Goal: Information Seeking & Learning: Learn about a topic

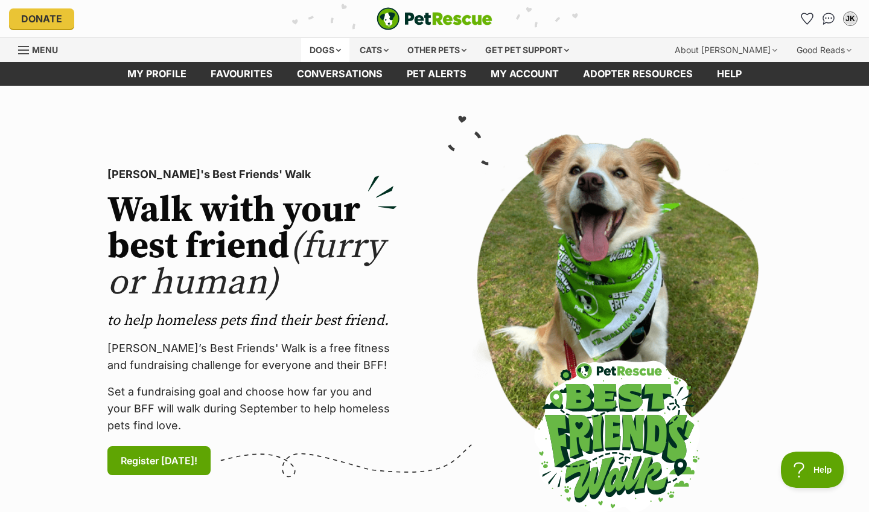
click at [328, 48] on div "Dogs" at bounding box center [325, 50] width 48 height 24
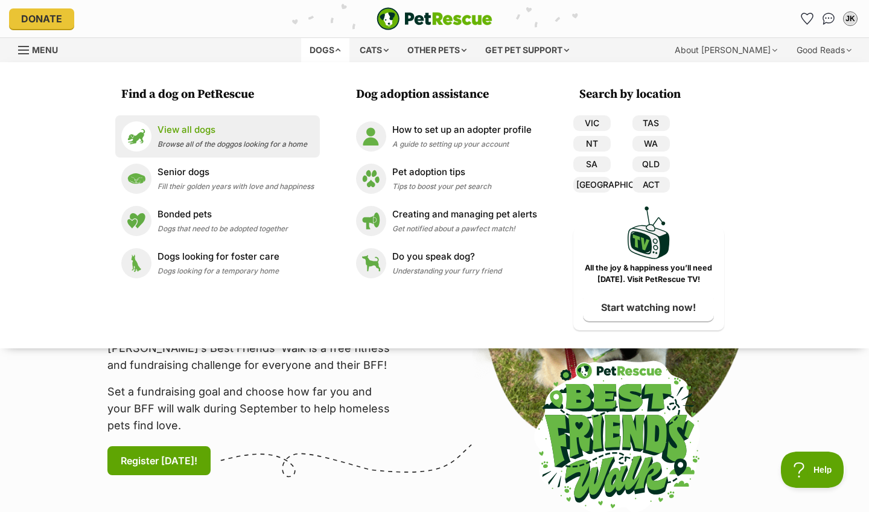
click at [234, 127] on p "View all dogs" at bounding box center [233, 130] width 150 height 14
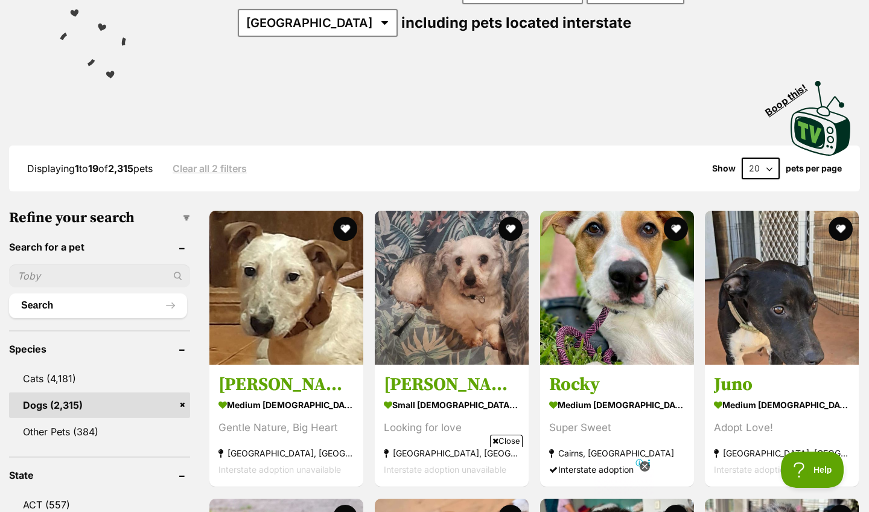
scroll to position [219, 0]
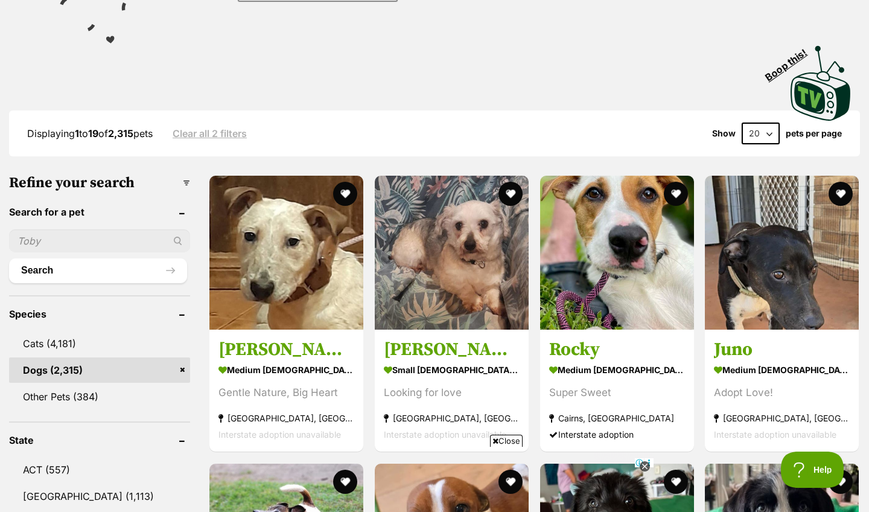
click at [645, 468] on icon at bounding box center [645, 466] width 10 height 10
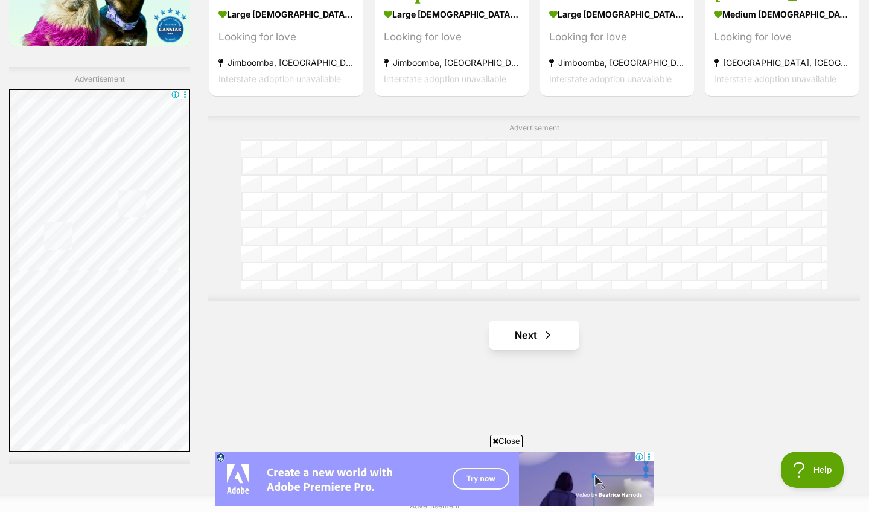
scroll to position [0, 0]
click at [569, 333] on link "Next" at bounding box center [534, 335] width 91 height 29
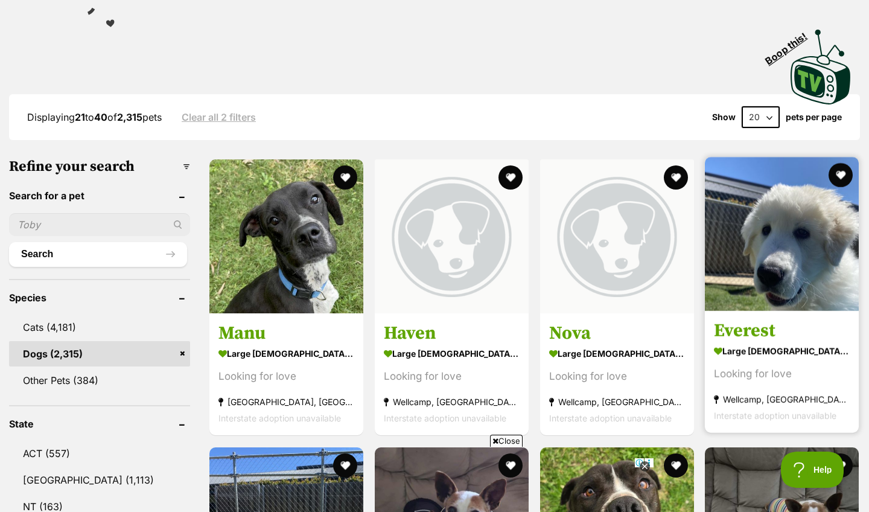
click at [761, 257] on img at bounding box center [782, 234] width 154 height 154
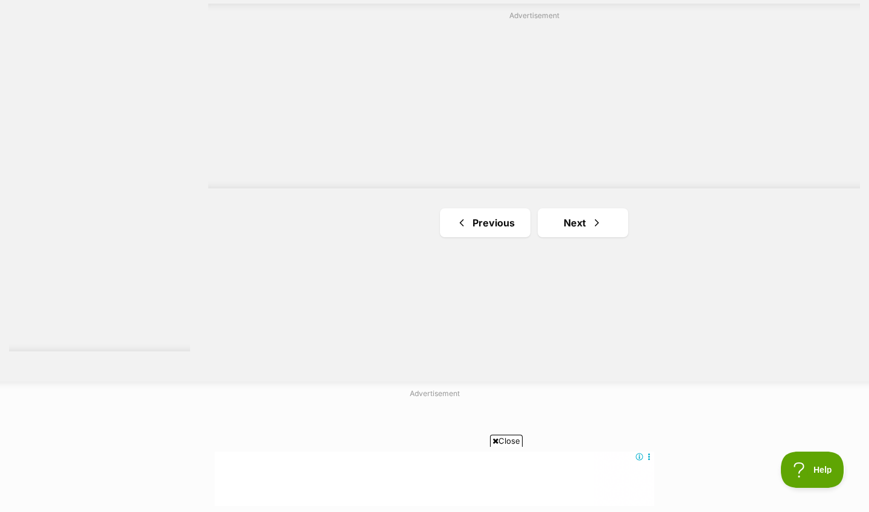
scroll to position [2183, 0]
click at [561, 211] on link "Next" at bounding box center [583, 211] width 91 height 29
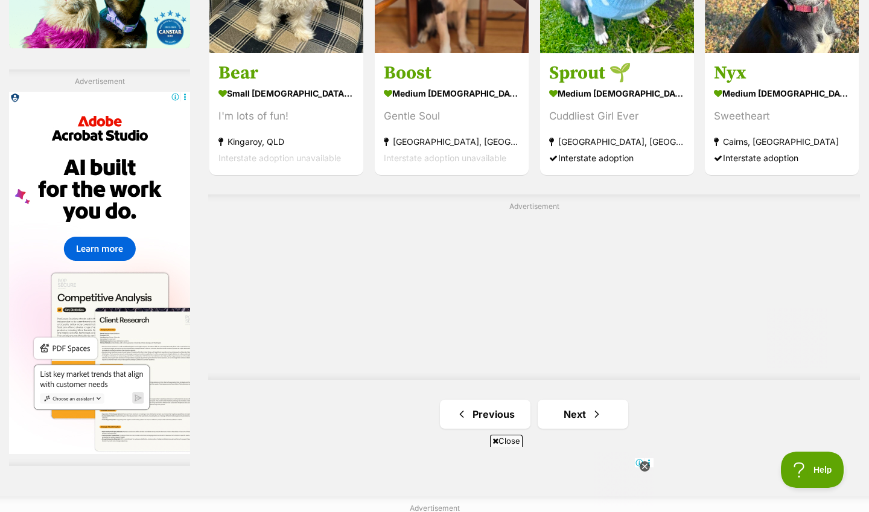
scroll to position [2123, 0]
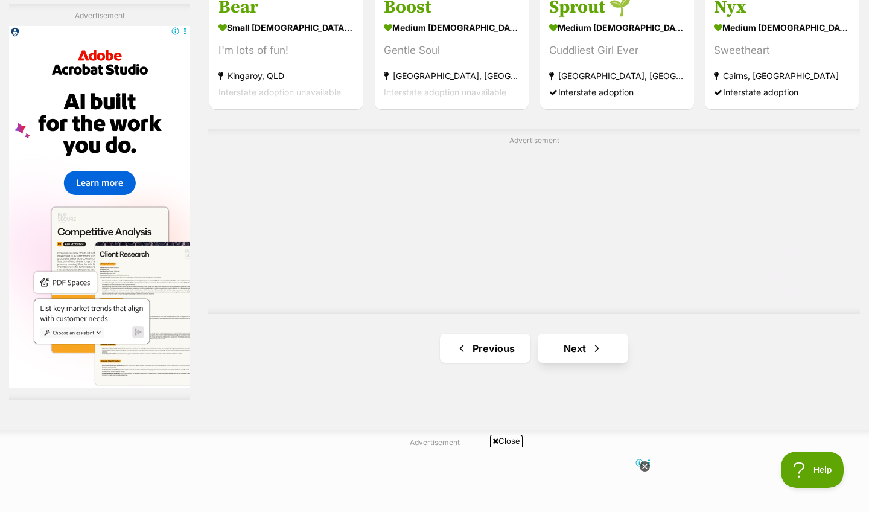
click at [587, 335] on link "Next" at bounding box center [583, 348] width 91 height 29
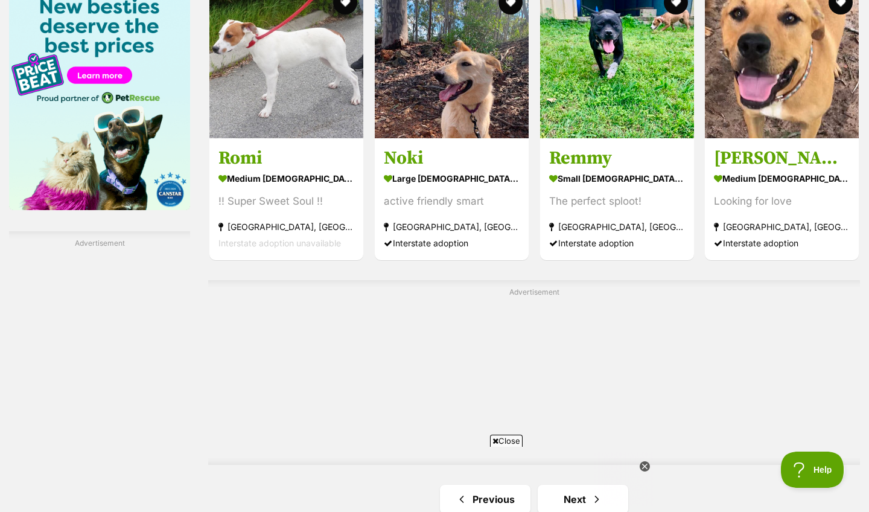
scroll to position [2079, 0]
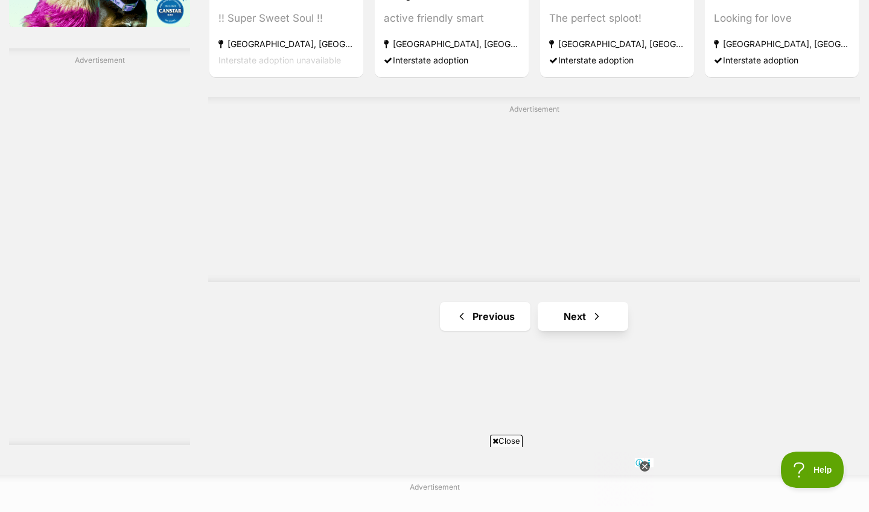
click at [543, 313] on link "Next" at bounding box center [583, 316] width 91 height 29
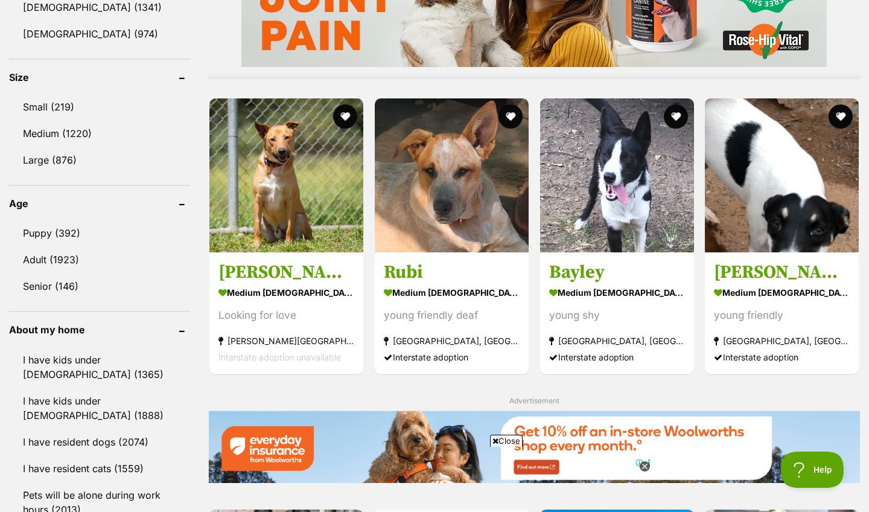
scroll to position [1113, 0]
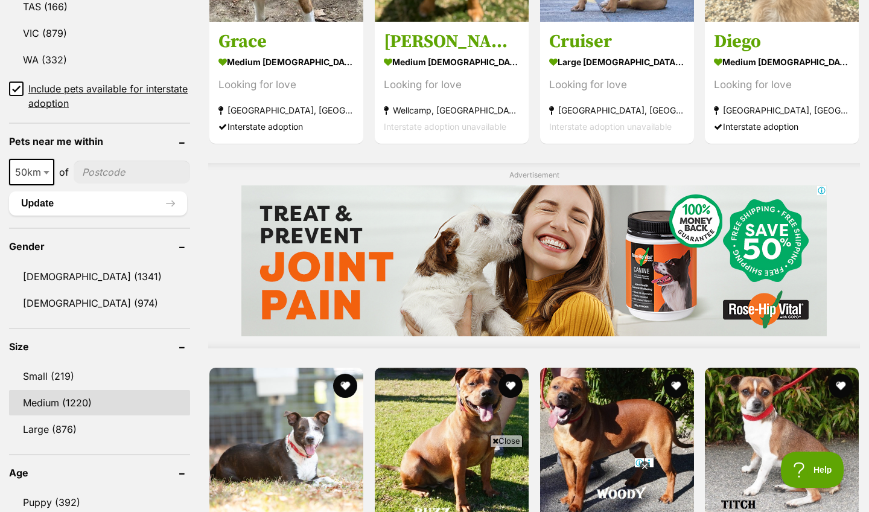
scroll to position [813, 0]
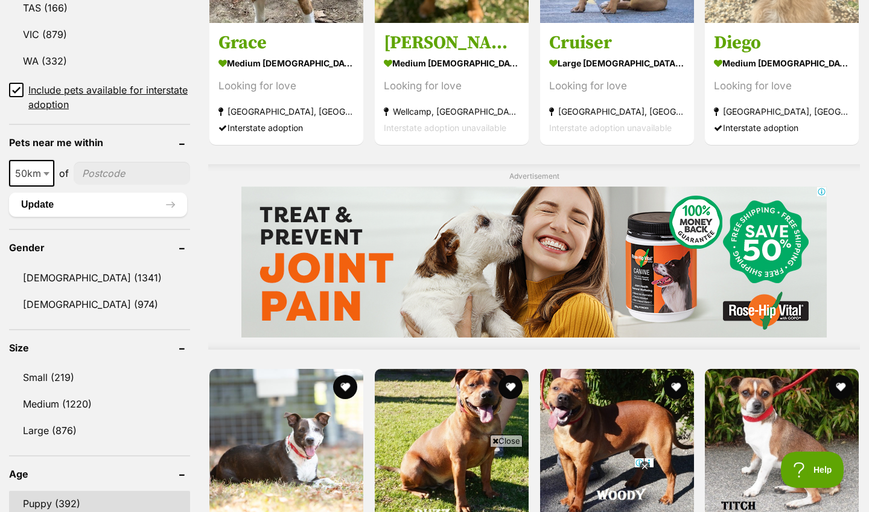
click at [103, 491] on link "Puppy (392)" at bounding box center [99, 503] width 181 height 25
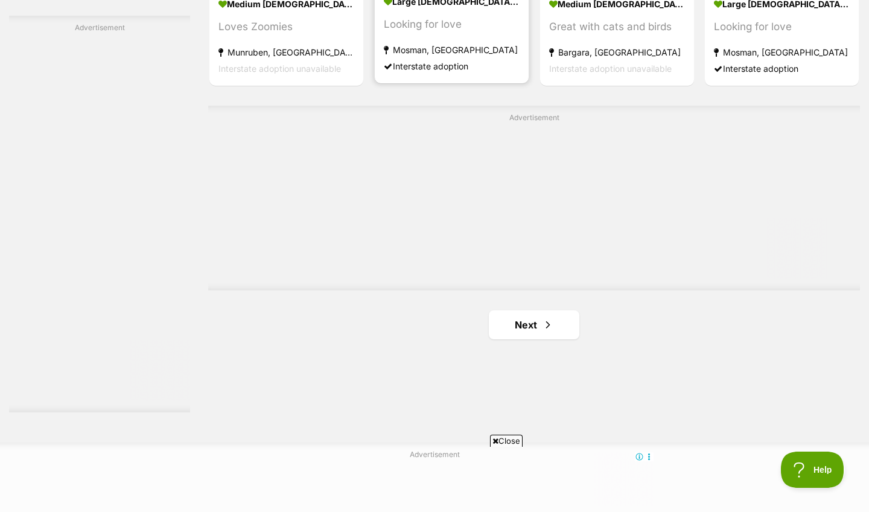
scroll to position [2089, 0]
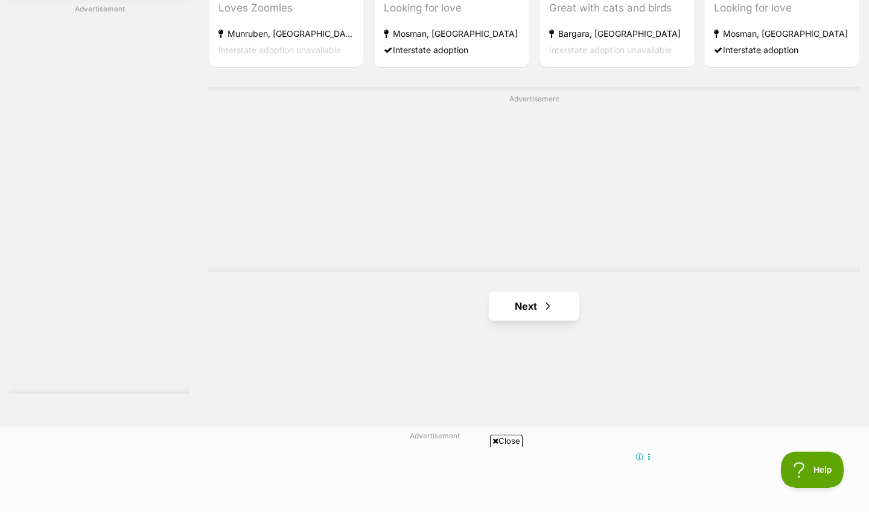
click at [522, 313] on link "Next" at bounding box center [534, 306] width 91 height 29
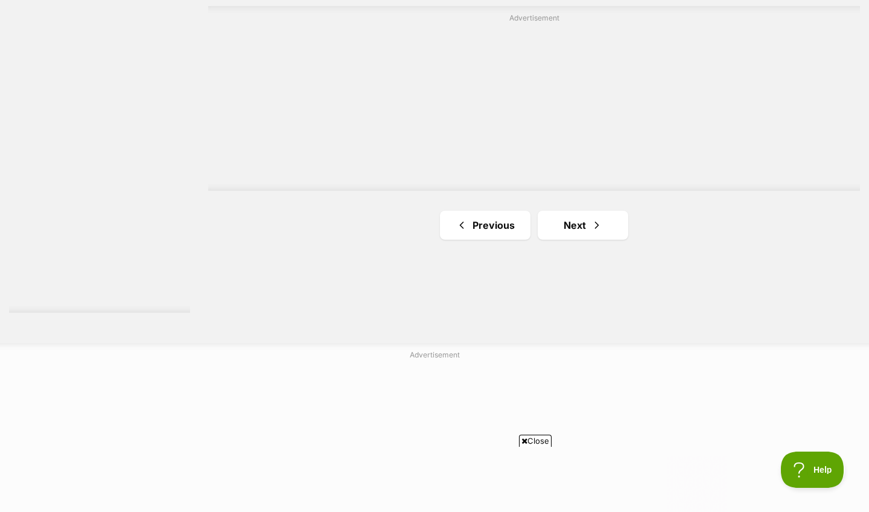
scroll to position [2176, 0]
drag, startPoint x: 550, startPoint y: 253, endPoint x: 561, endPoint y: 231, distance: 24.8
click at [591, 219] on span "Next page" at bounding box center [597, 219] width 12 height 14
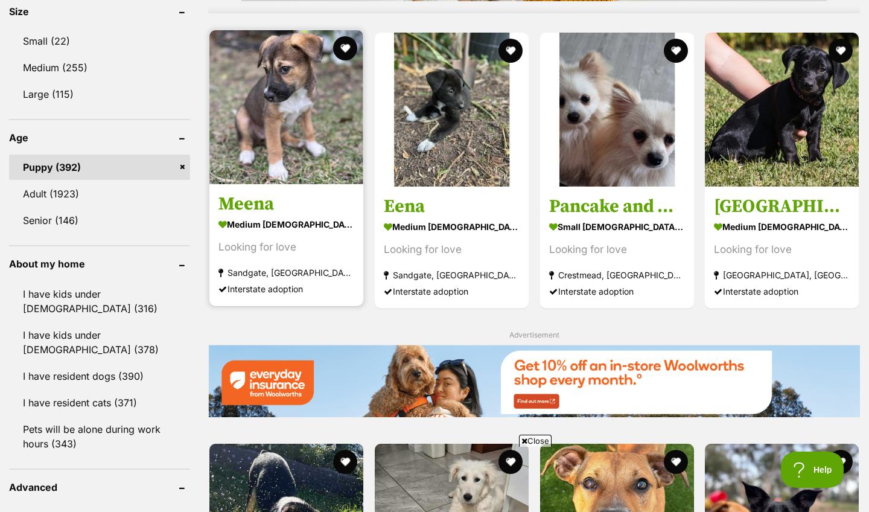
click at [295, 180] on img at bounding box center [286, 107] width 154 height 154
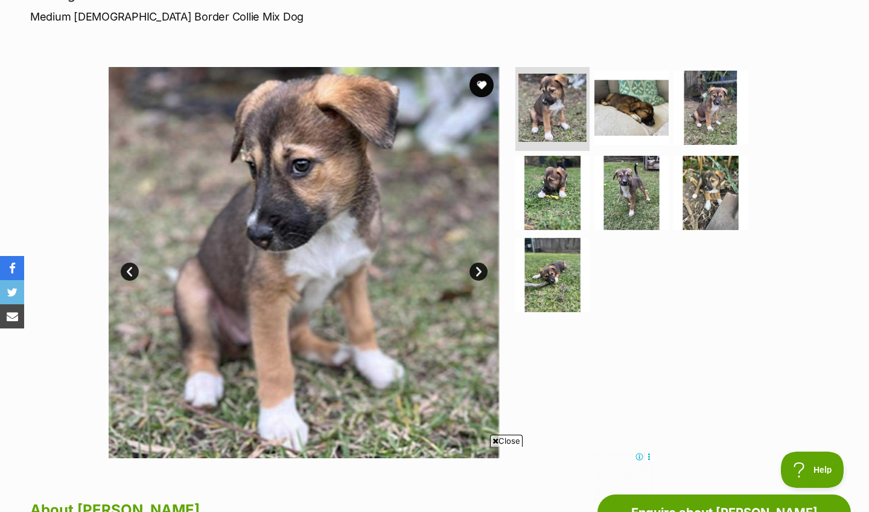
click at [479, 265] on link "Next" at bounding box center [479, 272] width 18 height 18
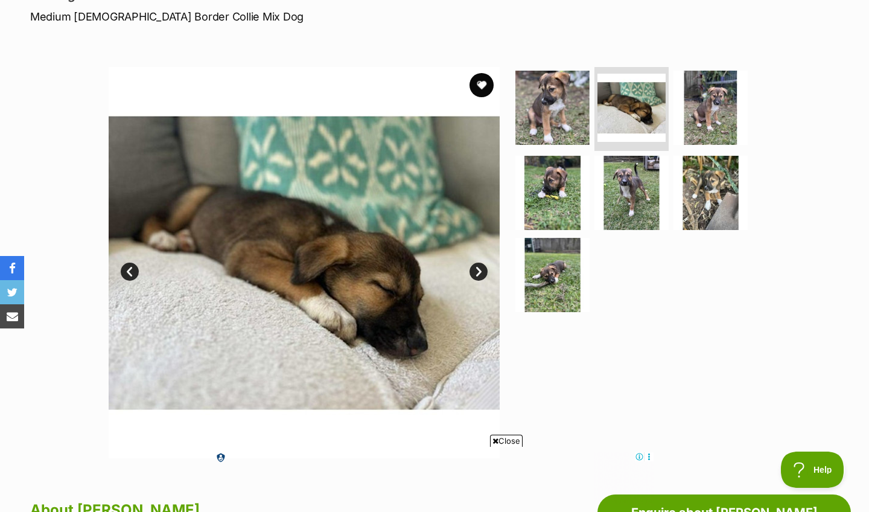
click at [479, 271] on link "Next" at bounding box center [479, 272] width 18 height 18
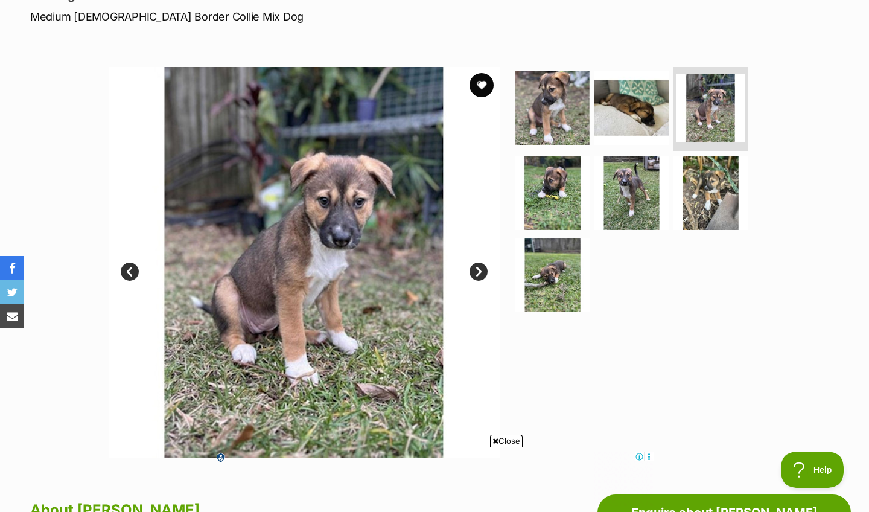
click at [479, 269] on link "Next" at bounding box center [479, 272] width 18 height 18
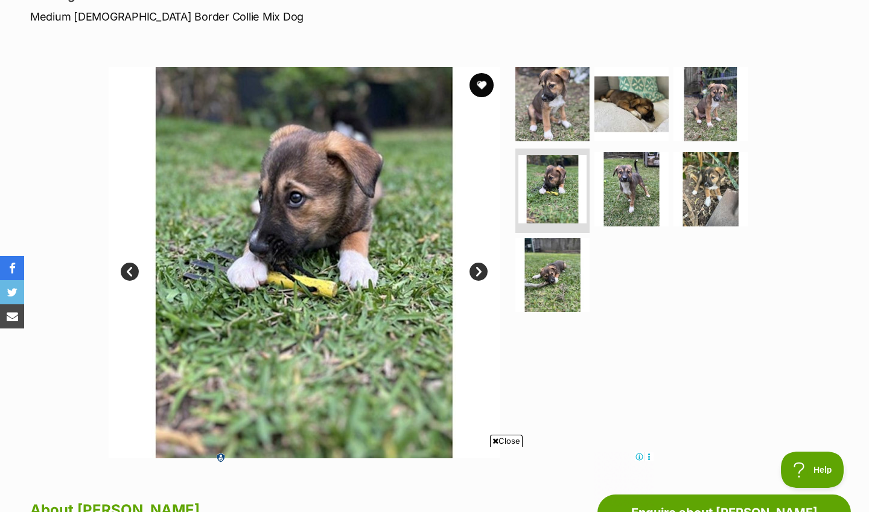
click at [478, 273] on link "Next" at bounding box center [479, 272] width 18 height 18
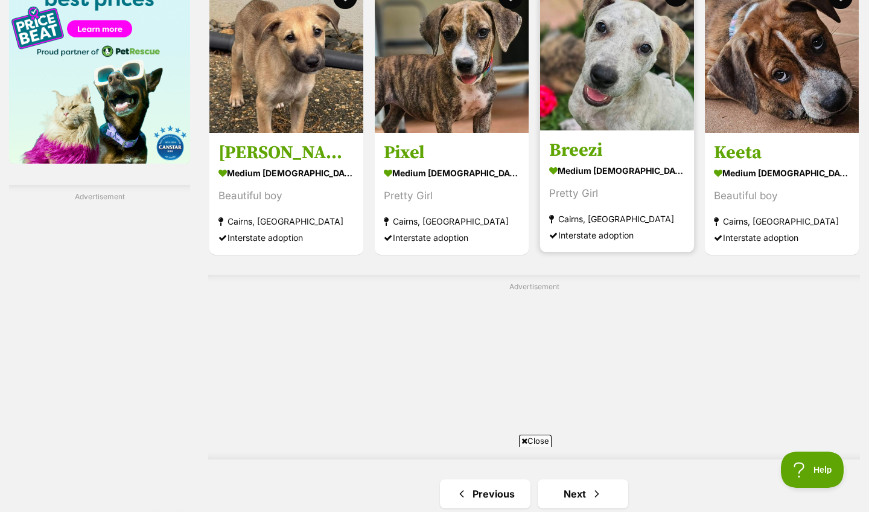
scroll to position [1943, 0]
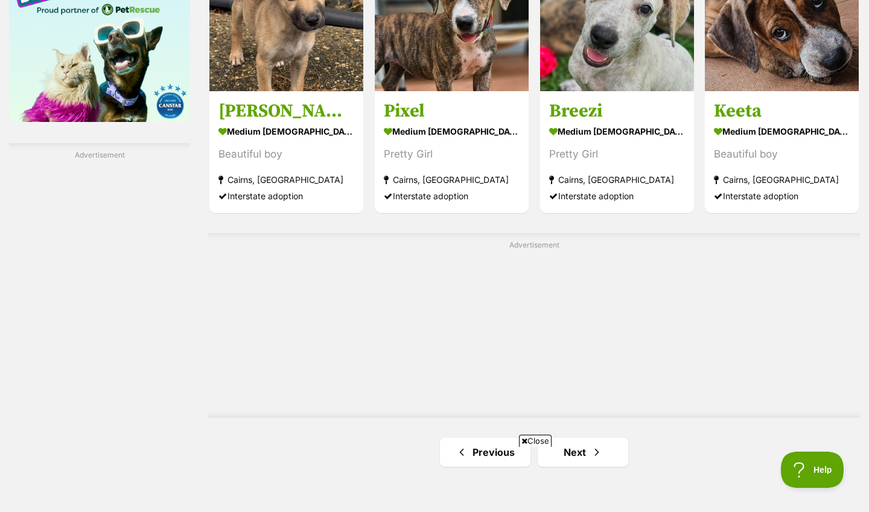
drag, startPoint x: 620, startPoint y: 179, endPoint x: 614, endPoint y: 175, distance: 7.4
click at [607, 438] on link "Next" at bounding box center [583, 452] width 91 height 29
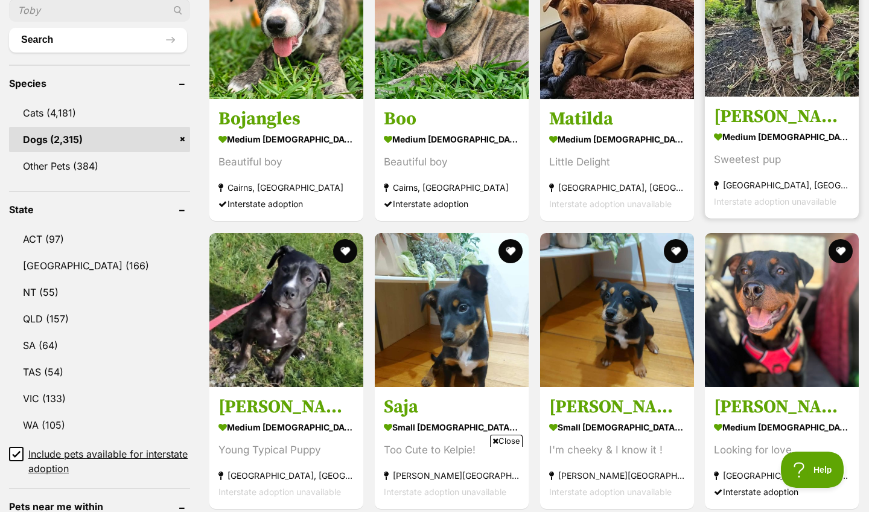
scroll to position [528, 0]
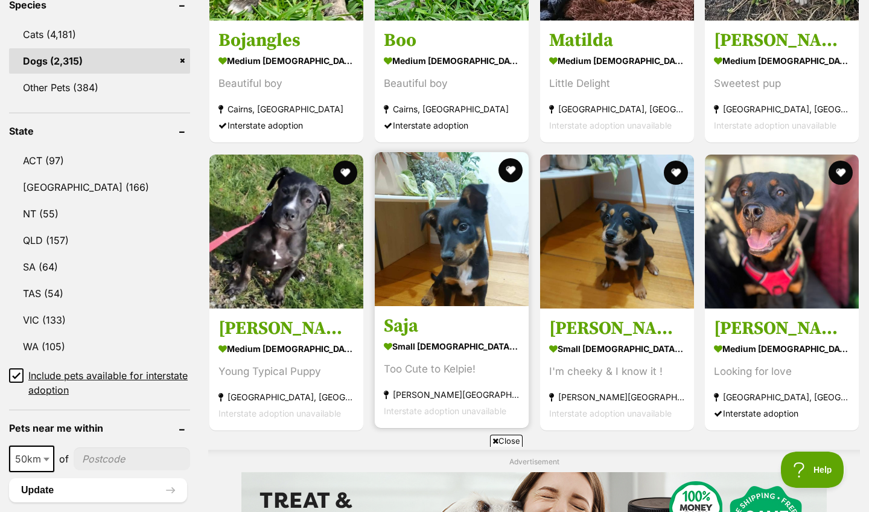
click at [413, 323] on h3 "Saja" at bounding box center [452, 325] width 136 height 23
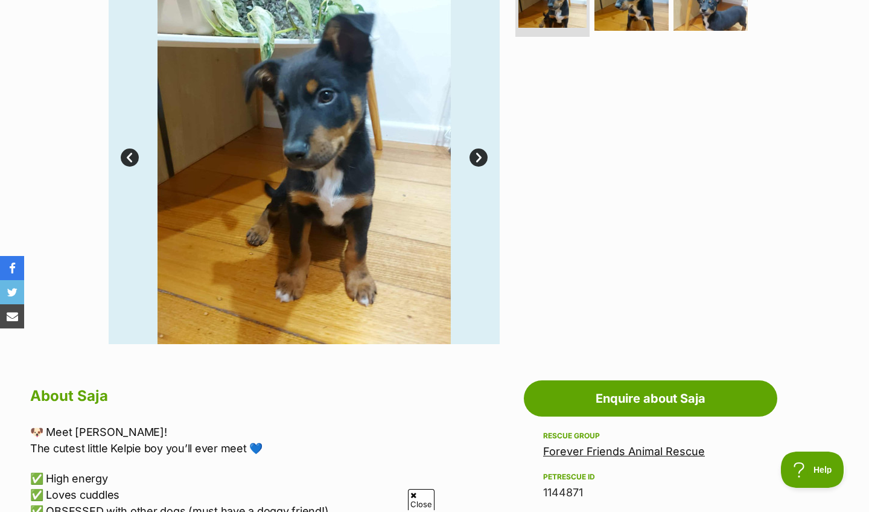
scroll to position [65, 0]
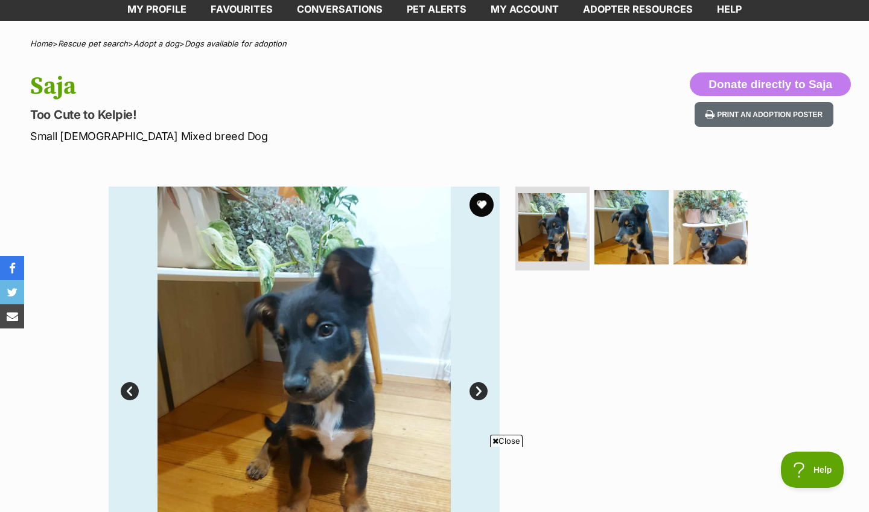
click at [476, 386] on link "Next" at bounding box center [479, 391] width 18 height 18
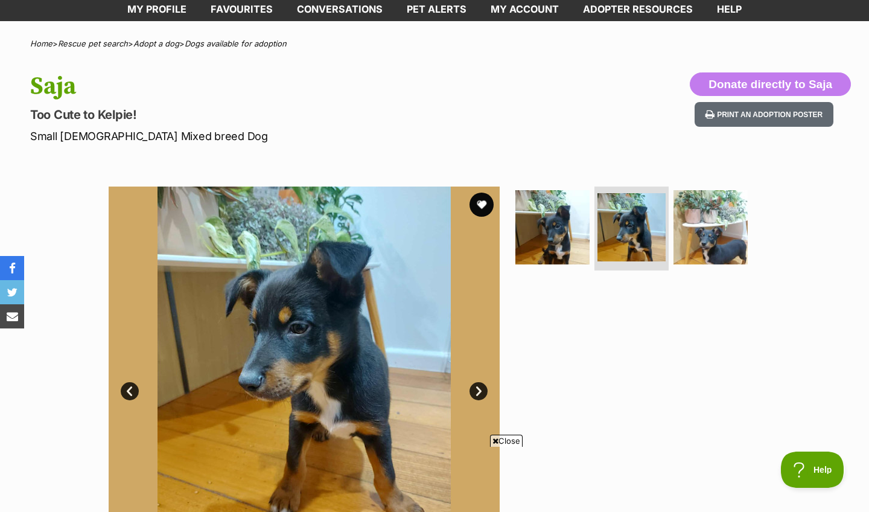
scroll to position [65, 0]
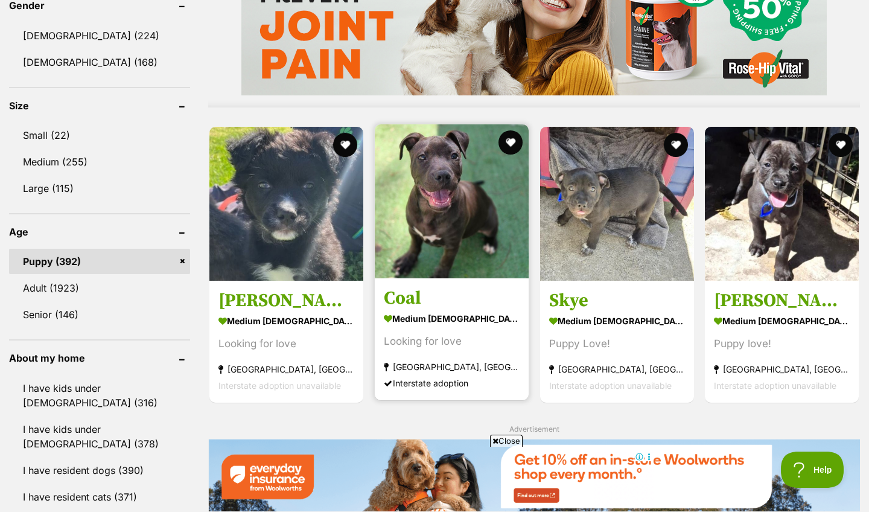
scroll to position [1090, 0]
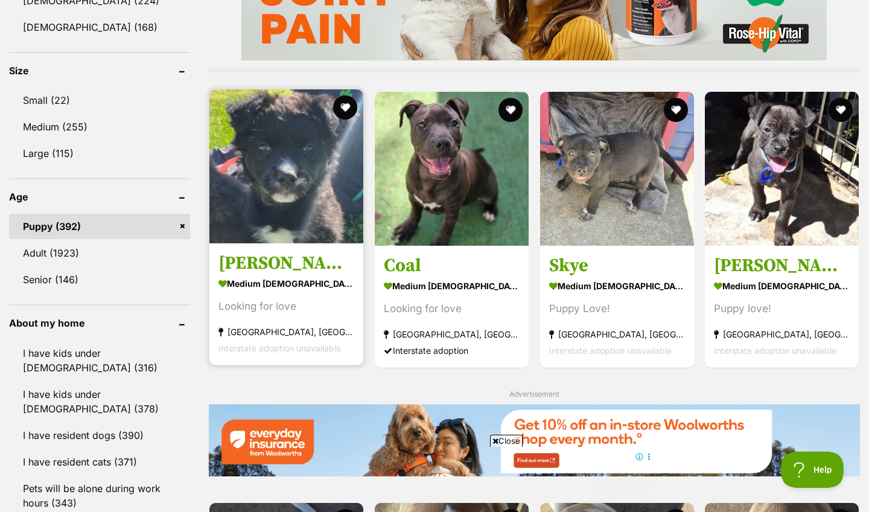
click at [280, 257] on h3 "[PERSON_NAME]" at bounding box center [287, 263] width 136 height 23
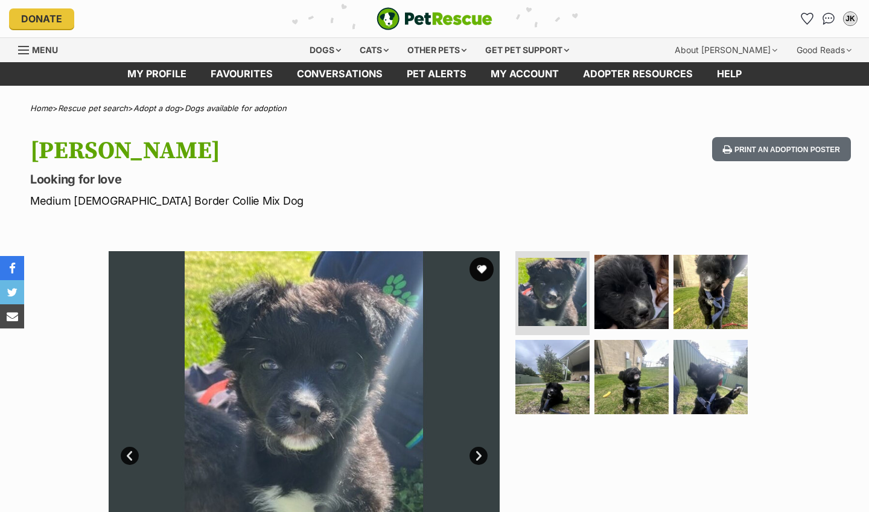
click at [555, 301] on img at bounding box center [552, 292] width 68 height 68
click at [604, 303] on img at bounding box center [632, 291] width 78 height 78
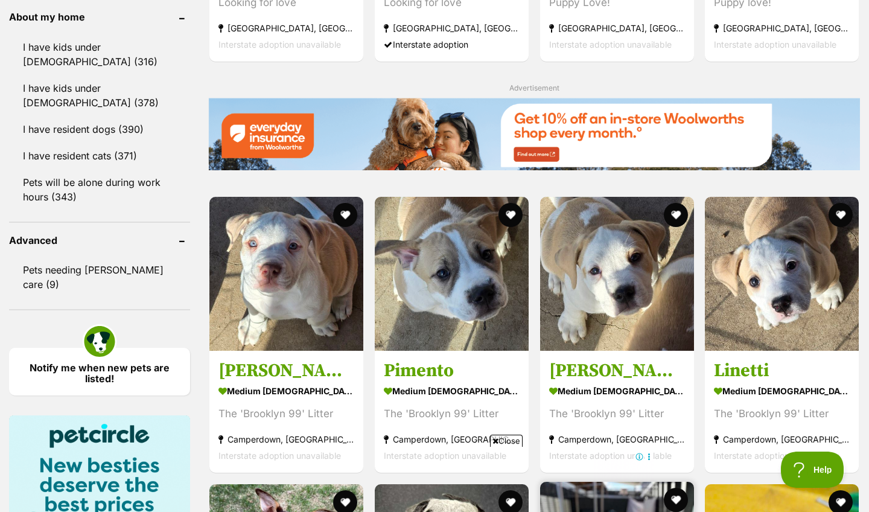
scroll to position [1397, 0]
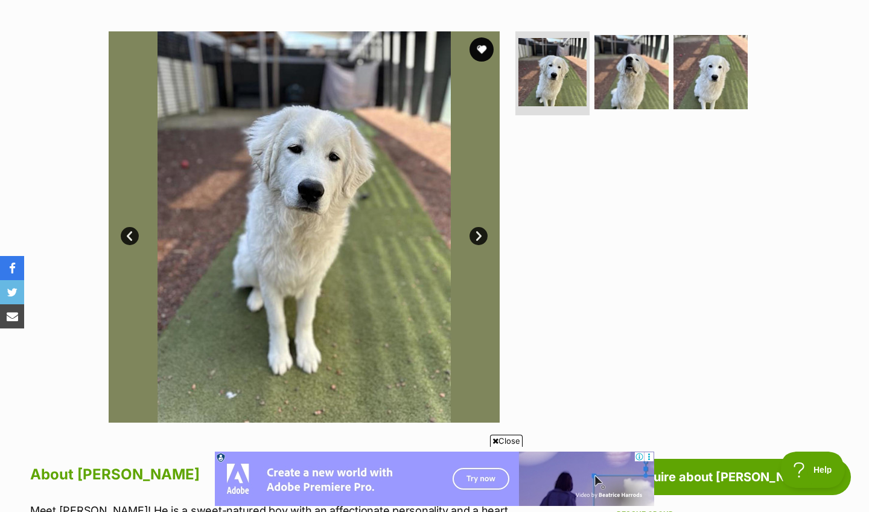
click at [477, 239] on link "Next" at bounding box center [479, 236] width 18 height 18
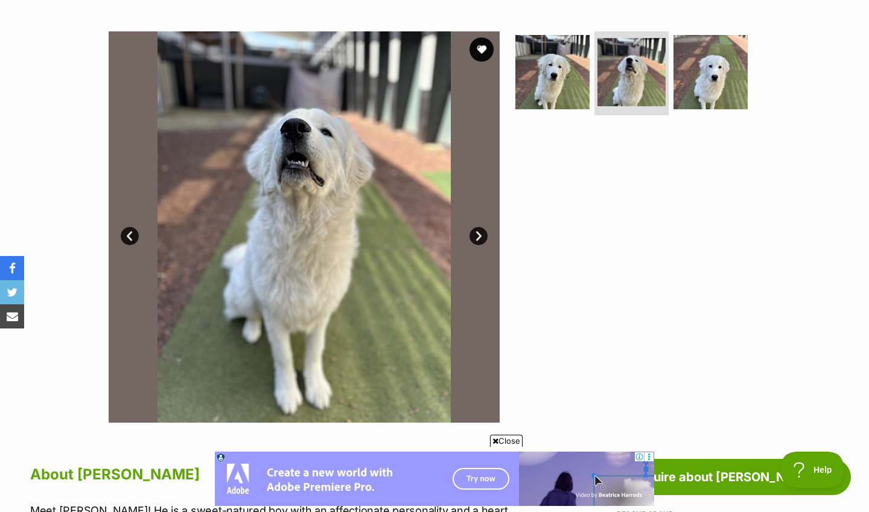
click at [480, 238] on link "Next" at bounding box center [479, 236] width 18 height 18
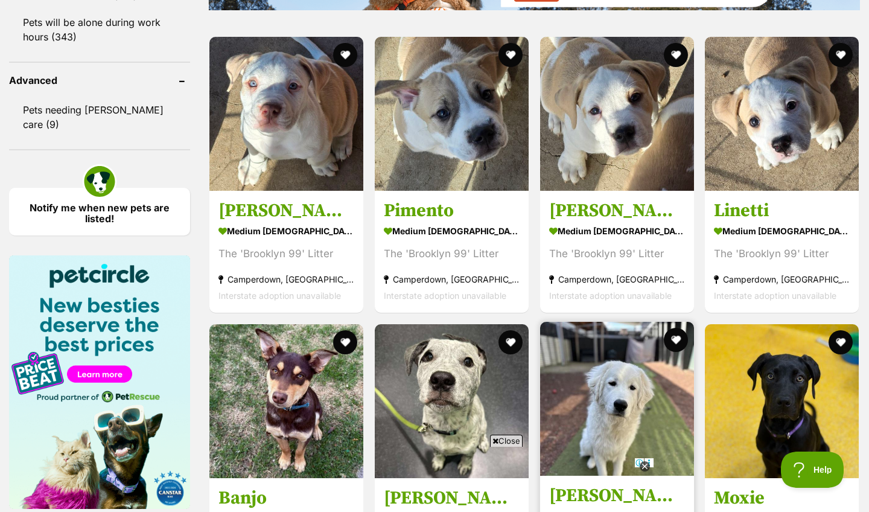
click at [584, 485] on h3 "[PERSON_NAME]" at bounding box center [617, 496] width 136 height 23
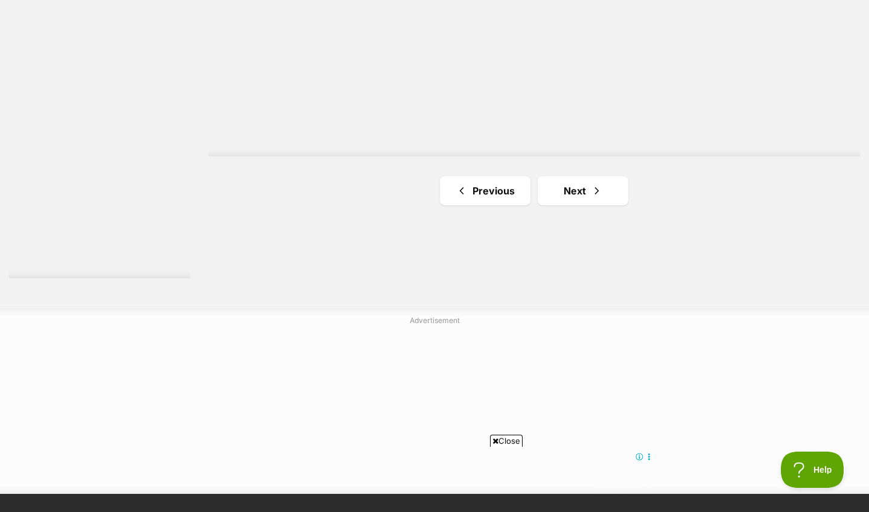
scroll to position [2207, 0]
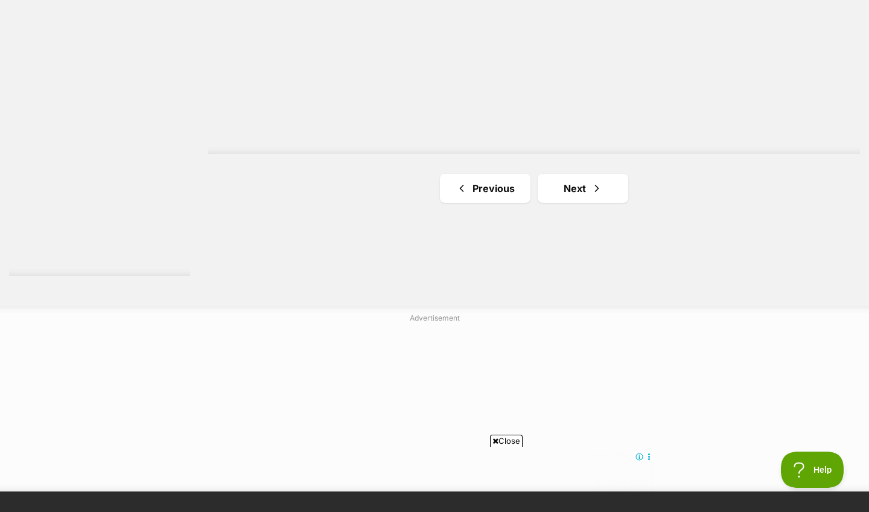
click at [584, 187] on link "Next" at bounding box center [583, 188] width 91 height 29
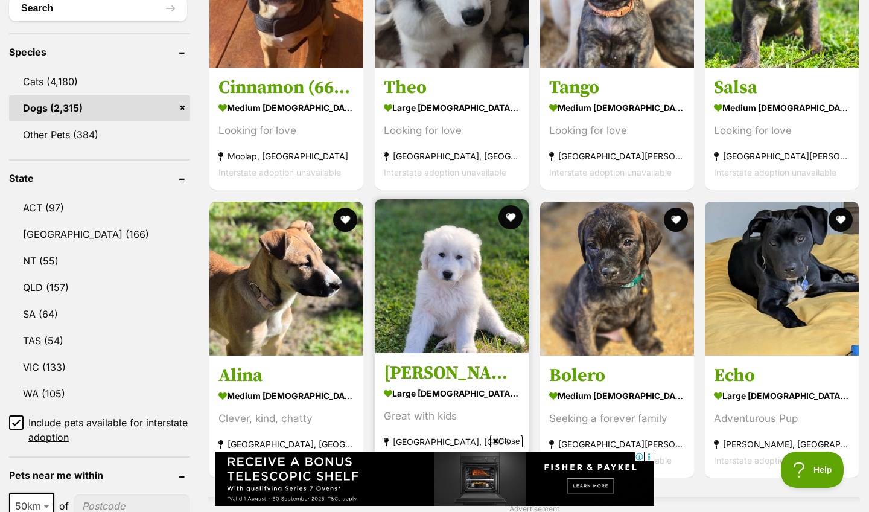
click at [449, 369] on h3 "[PERSON_NAME]" at bounding box center [452, 373] width 136 height 23
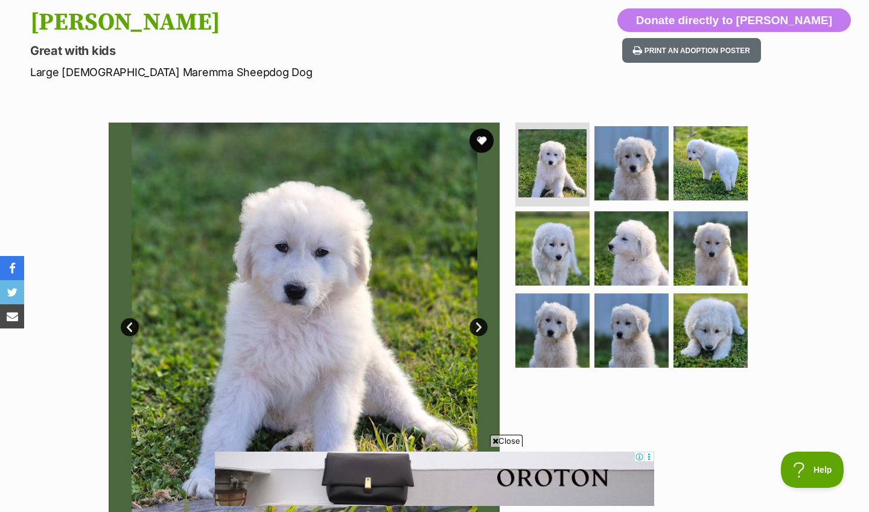
scroll to position [127, 0]
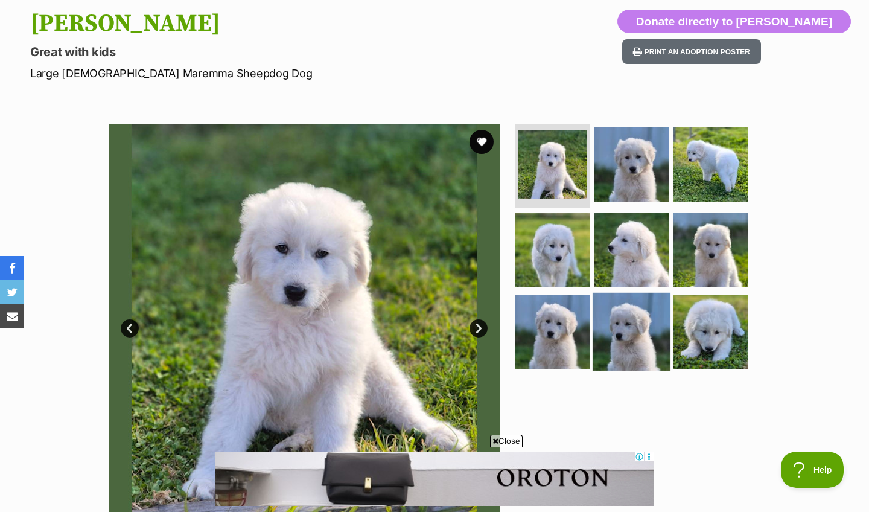
click at [628, 293] on img at bounding box center [632, 332] width 78 height 78
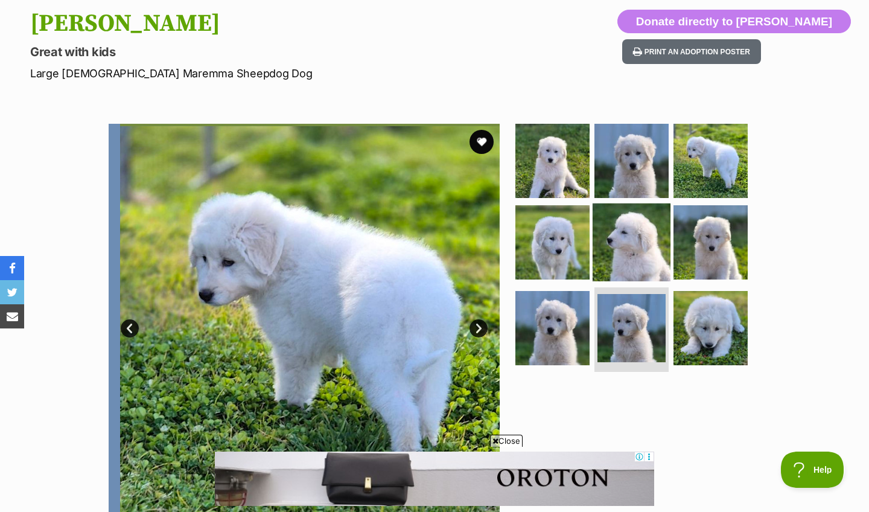
click at [624, 275] on img at bounding box center [632, 242] width 78 height 78
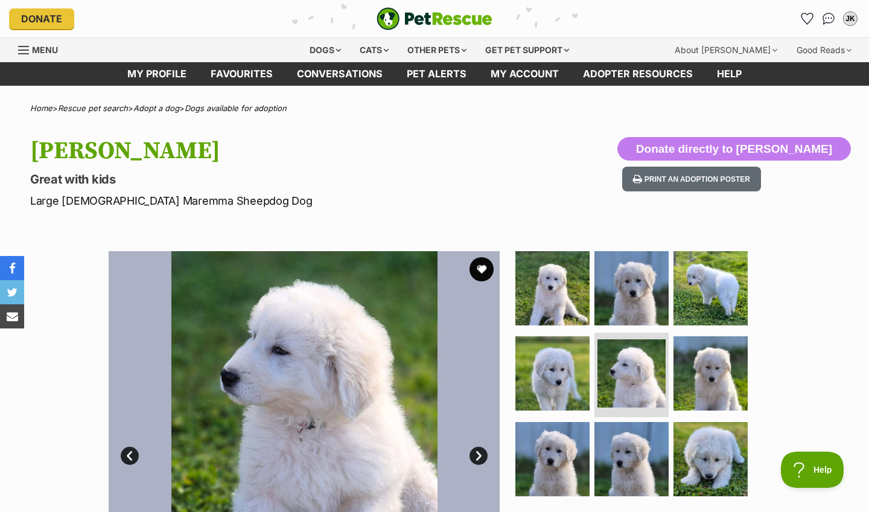
scroll to position [0, 0]
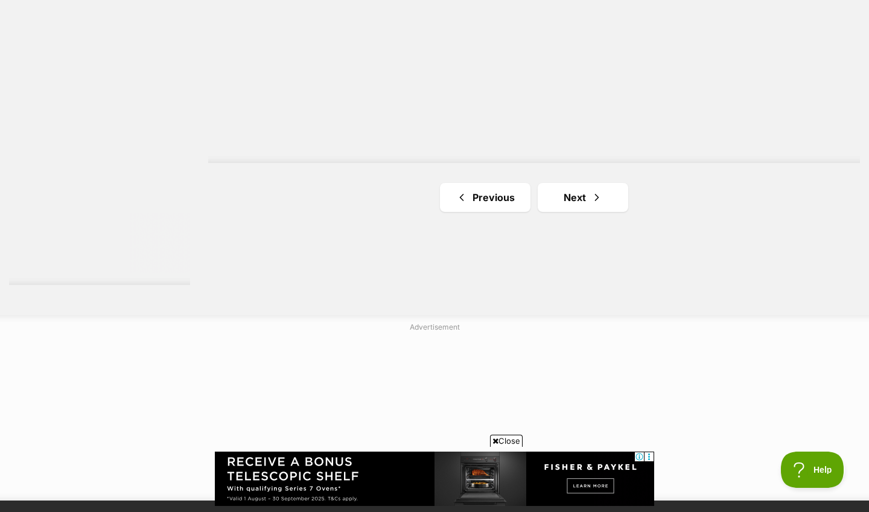
scroll to position [2199, 0]
click at [575, 197] on link "Next" at bounding box center [583, 196] width 91 height 29
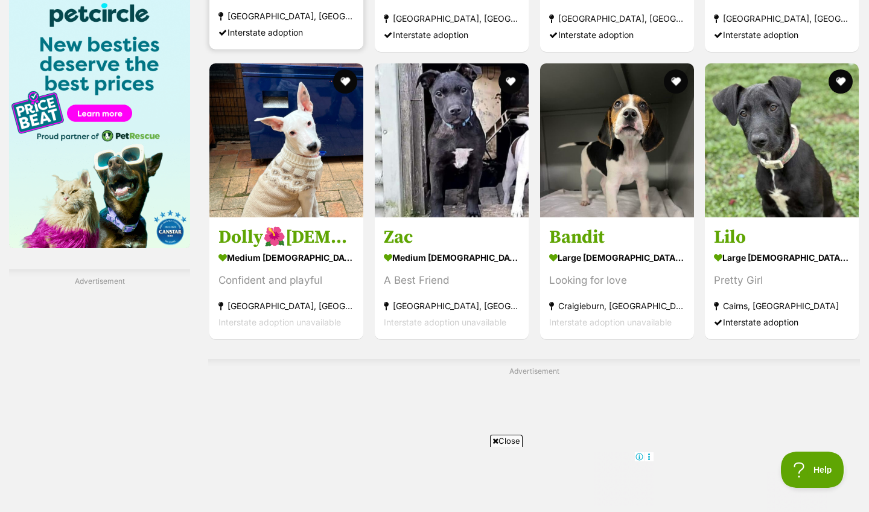
scroll to position [1813, 0]
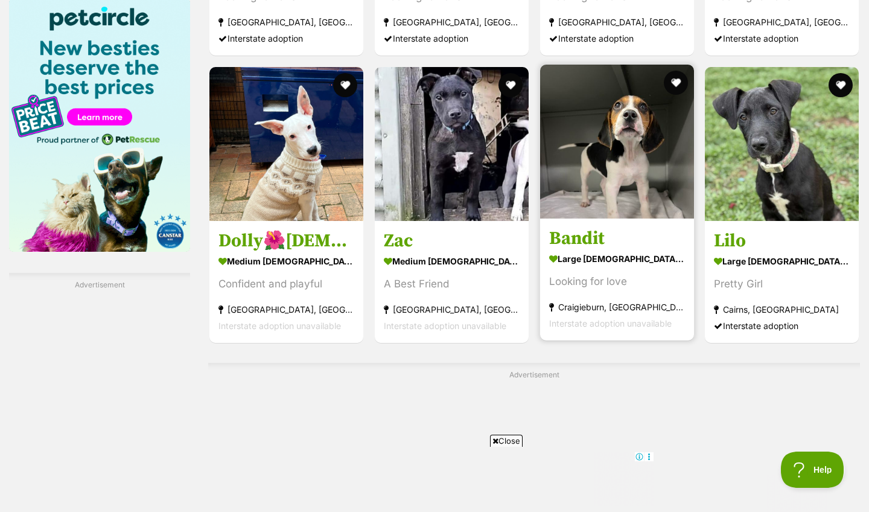
drag, startPoint x: 607, startPoint y: 238, endPoint x: 590, endPoint y: 243, distance: 16.8
click at [590, 243] on h3 "Bandit" at bounding box center [617, 239] width 136 height 23
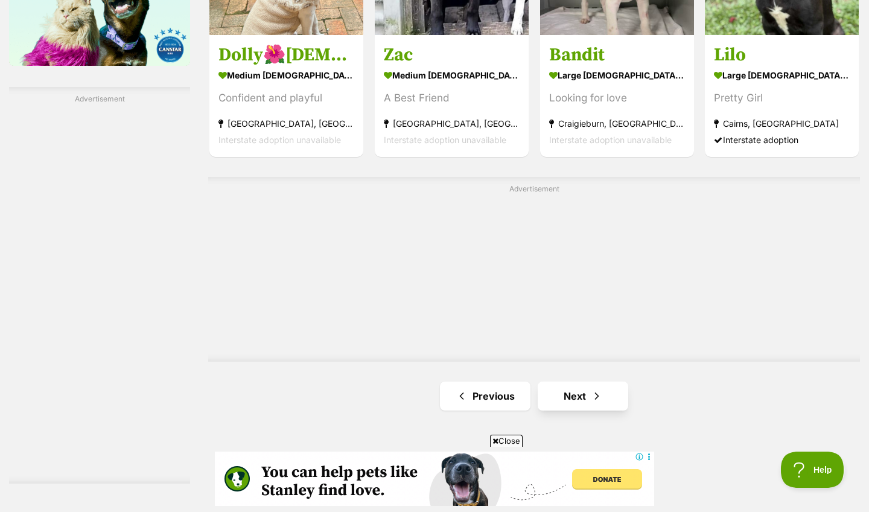
click at [590, 381] on link "Next" at bounding box center [583, 395] width 91 height 29
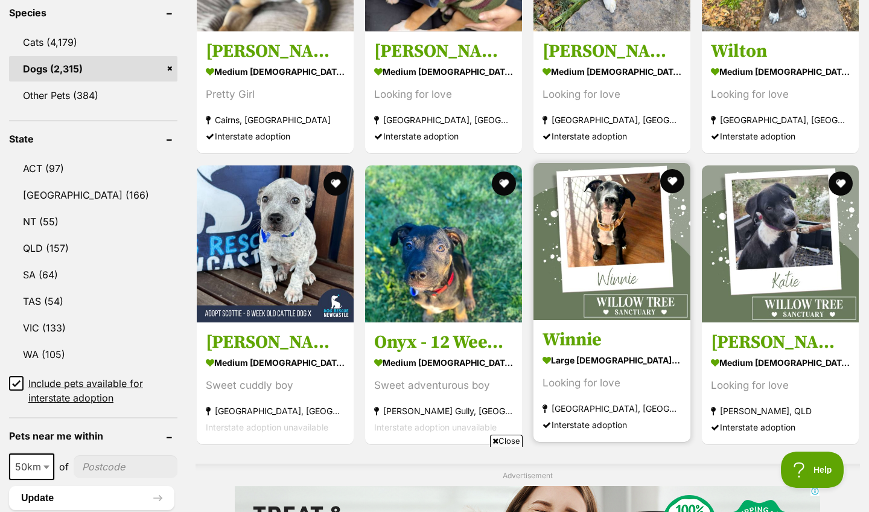
scroll to position [521, 0]
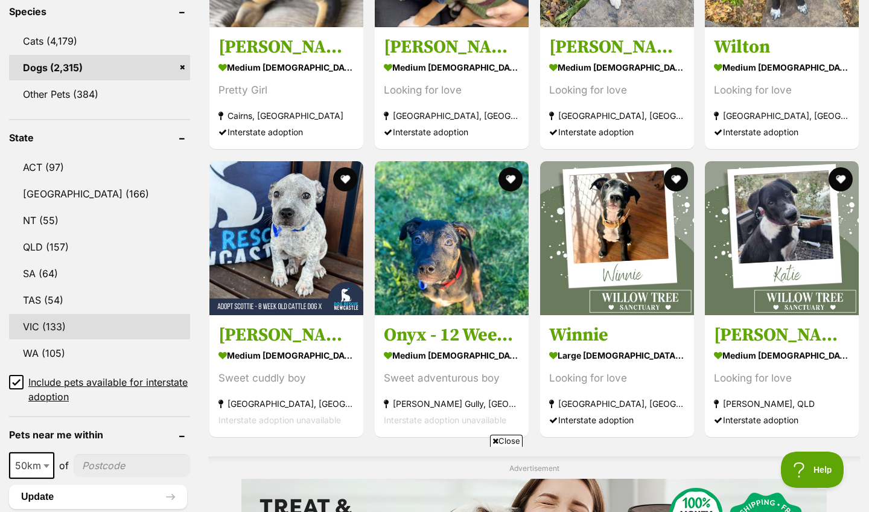
click at [69, 321] on link "VIC (133)" at bounding box center [99, 326] width 181 height 25
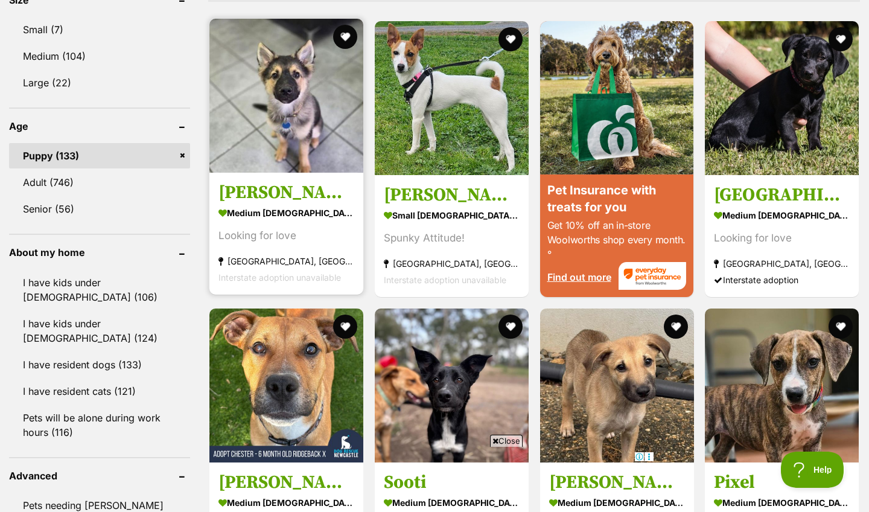
scroll to position [1027, 0]
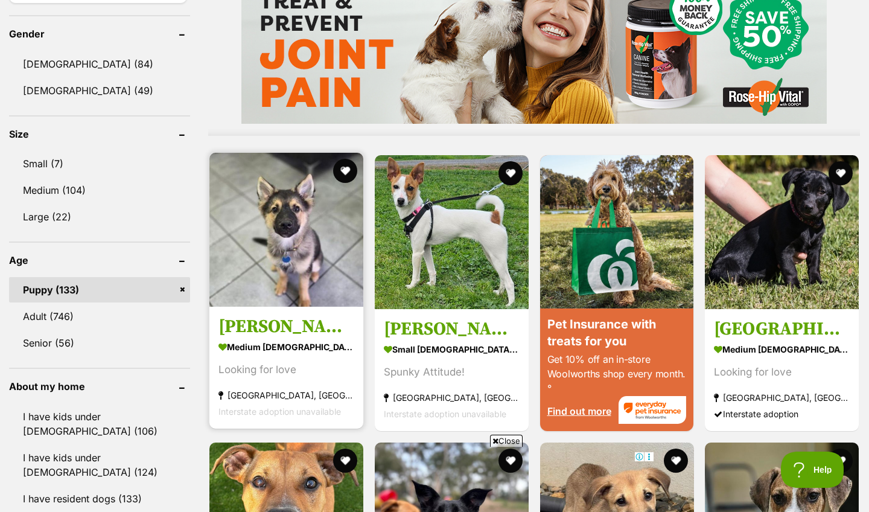
click at [333, 291] on img at bounding box center [286, 230] width 154 height 154
click at [306, 286] on img at bounding box center [286, 230] width 154 height 154
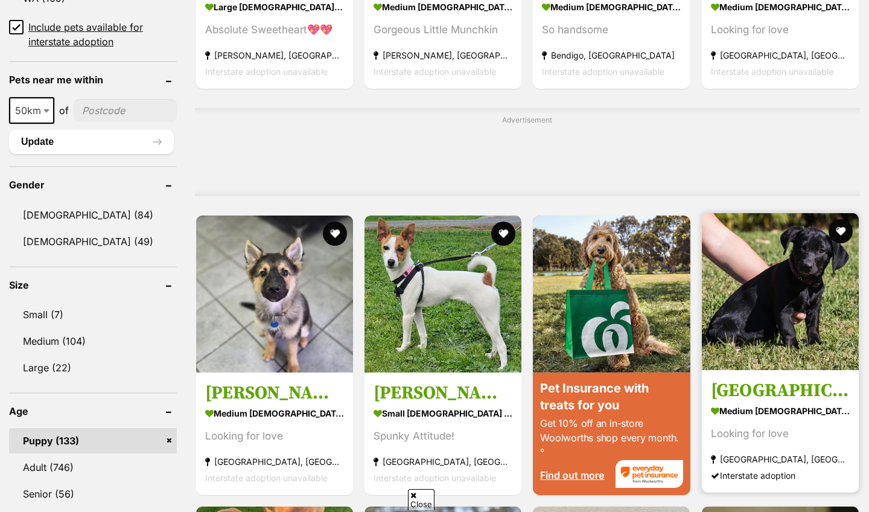
scroll to position [876, 0]
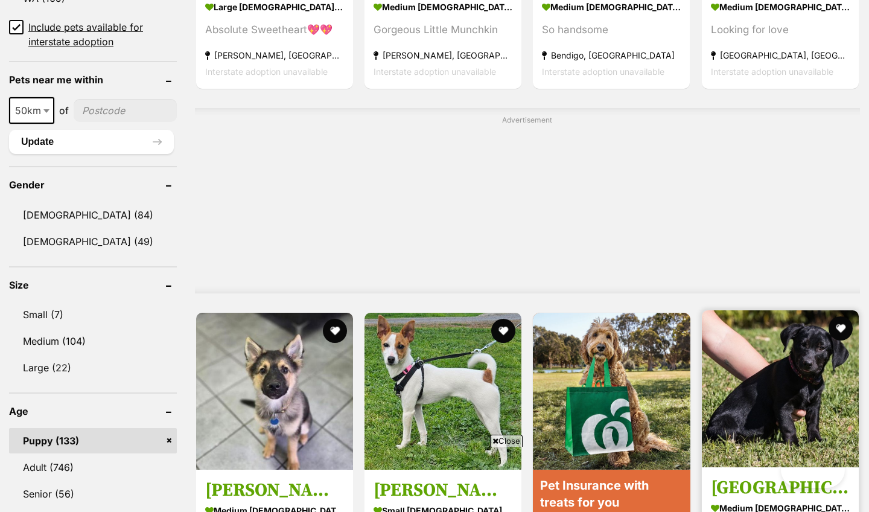
click at [770, 356] on img at bounding box center [780, 388] width 157 height 157
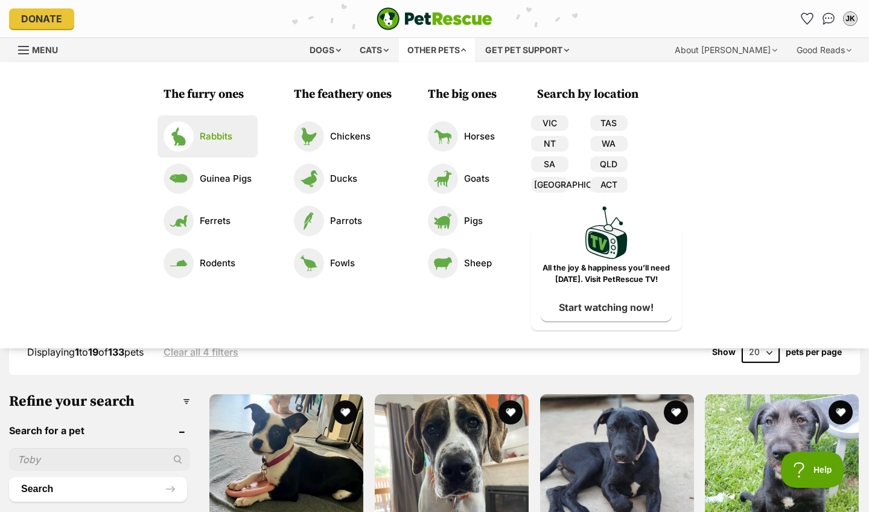
click at [232, 148] on link "Rabbits" at bounding box center [208, 136] width 88 height 30
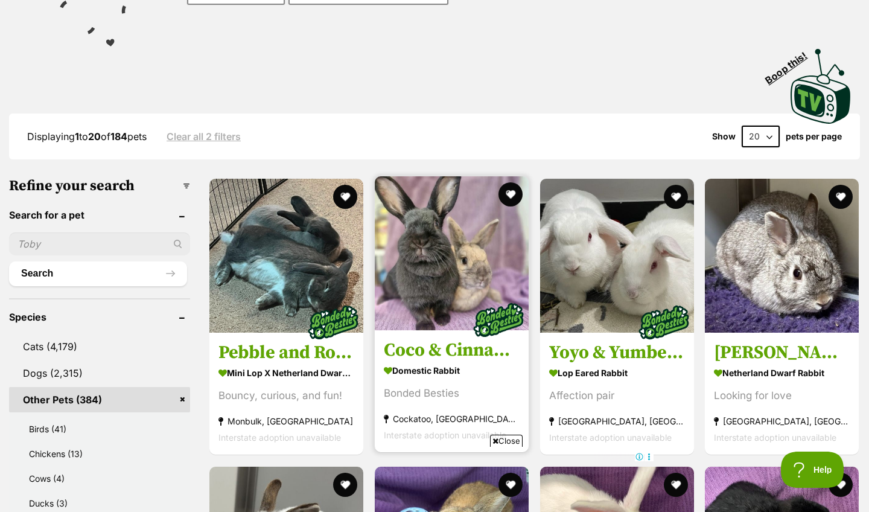
click at [419, 349] on h3 "Coco & Cinnamon" at bounding box center [452, 350] width 136 height 23
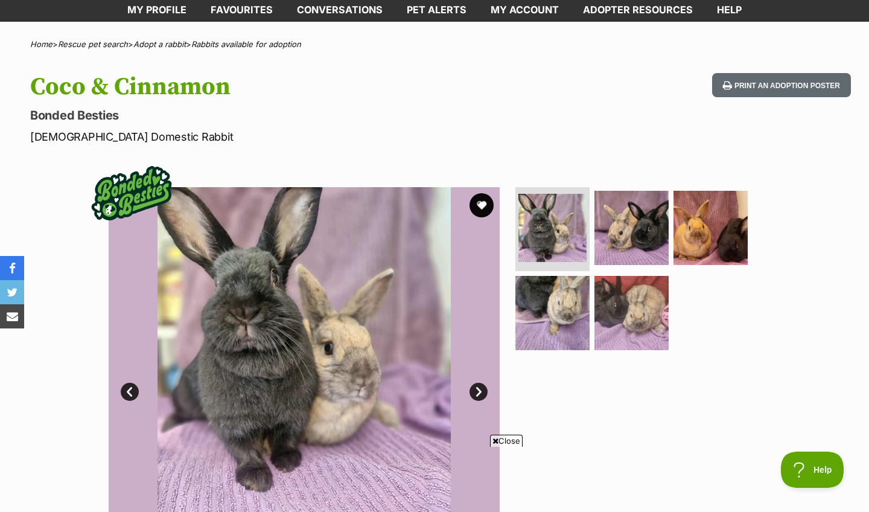
click at [477, 386] on link "Next" at bounding box center [479, 392] width 18 height 18
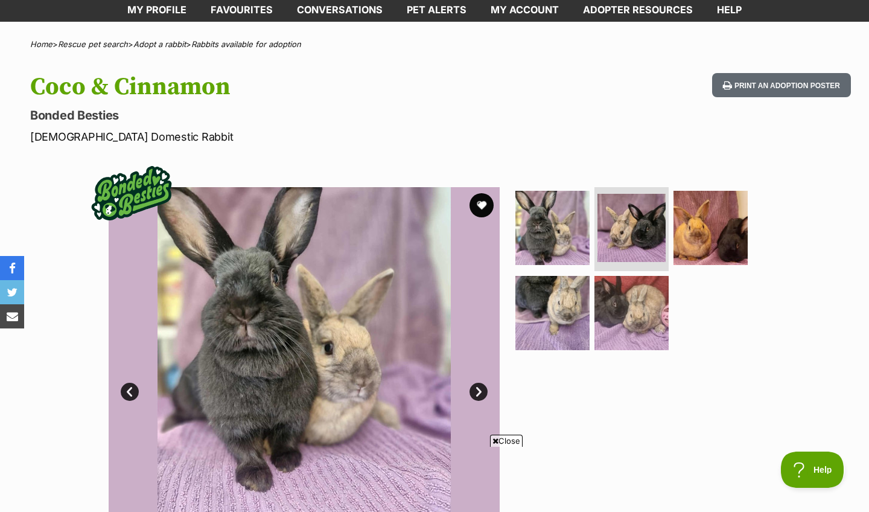
click at [477, 395] on link "Next" at bounding box center [479, 392] width 18 height 18
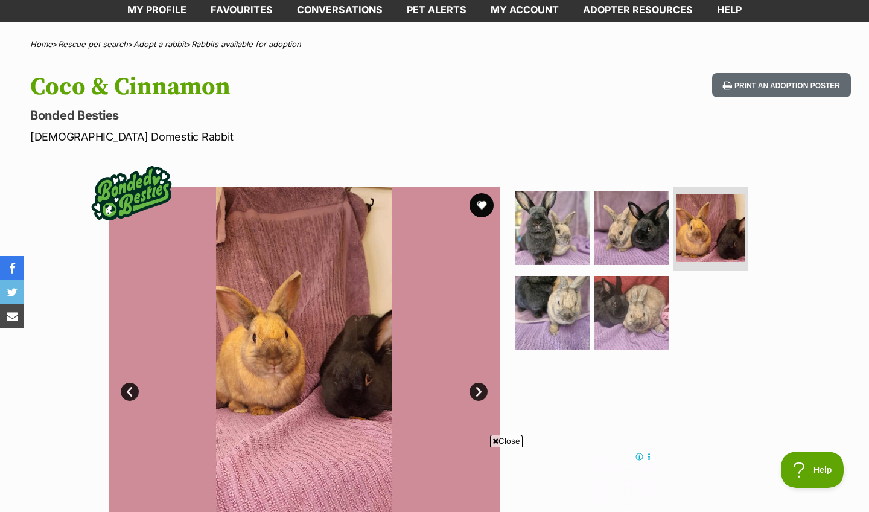
click at [485, 394] on link "Next" at bounding box center [479, 392] width 18 height 18
click at [484, 394] on link "Next" at bounding box center [479, 392] width 18 height 18
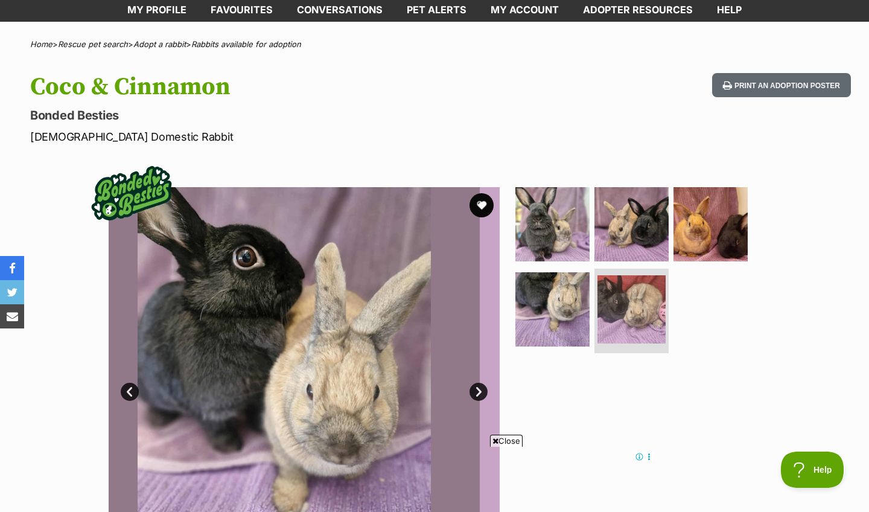
click at [484, 394] on link "Next" at bounding box center [479, 392] width 18 height 18
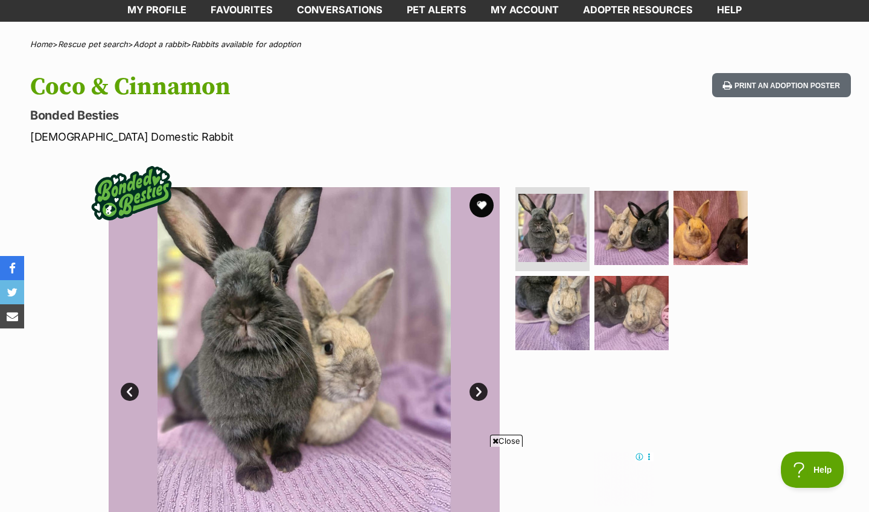
click at [484, 394] on link "Next" at bounding box center [479, 392] width 18 height 18
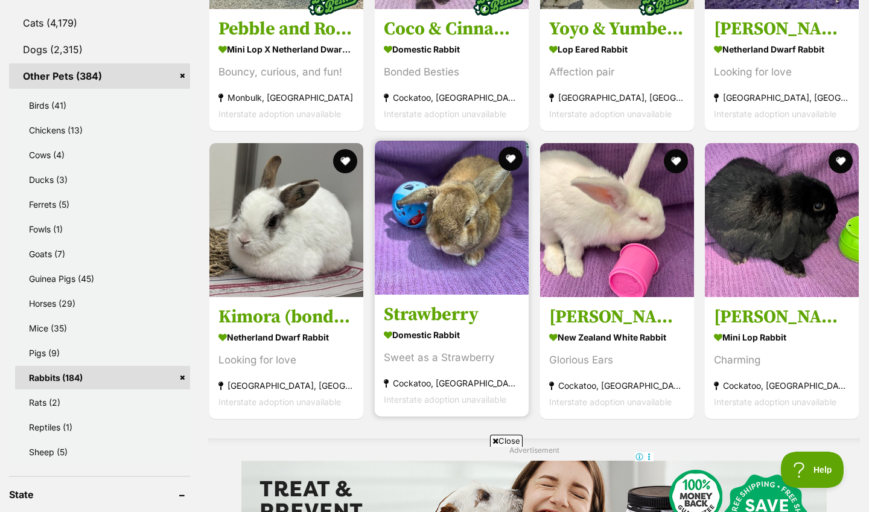
click at [443, 308] on h3 "Strawberry" at bounding box center [452, 314] width 136 height 23
click at [440, 311] on h3 "Strawberry" at bounding box center [452, 314] width 136 height 23
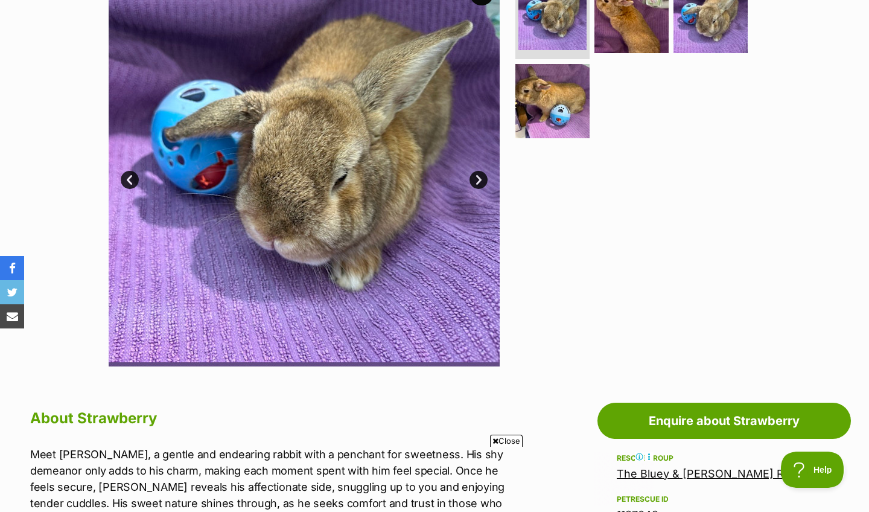
scroll to position [144, 0]
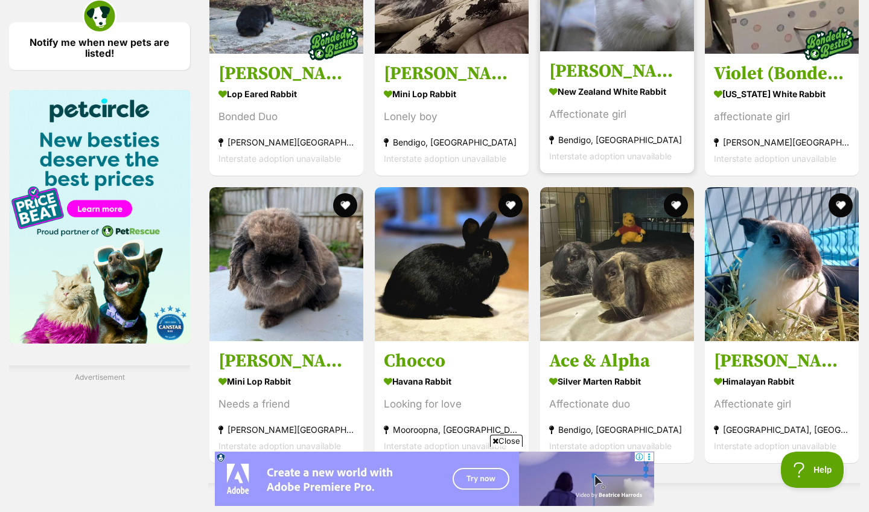
scroll to position [1864, 0]
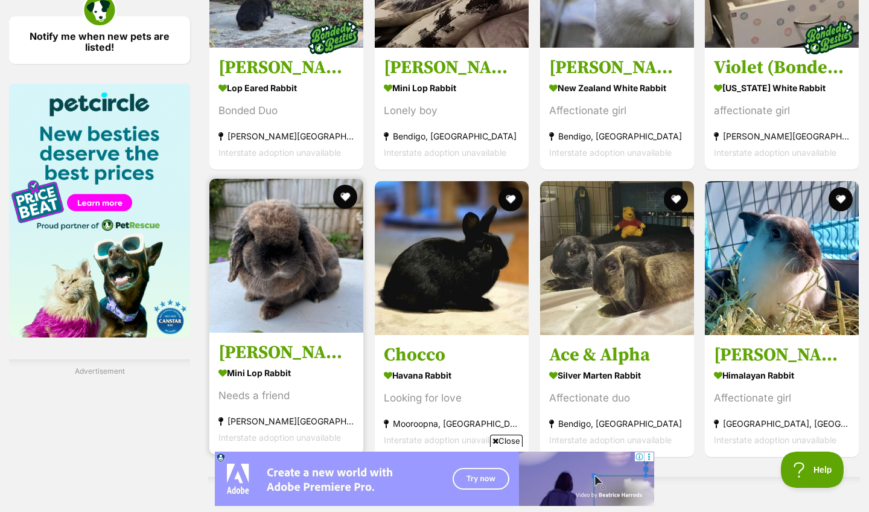
click at [243, 347] on h3 "[PERSON_NAME]" at bounding box center [287, 353] width 136 height 23
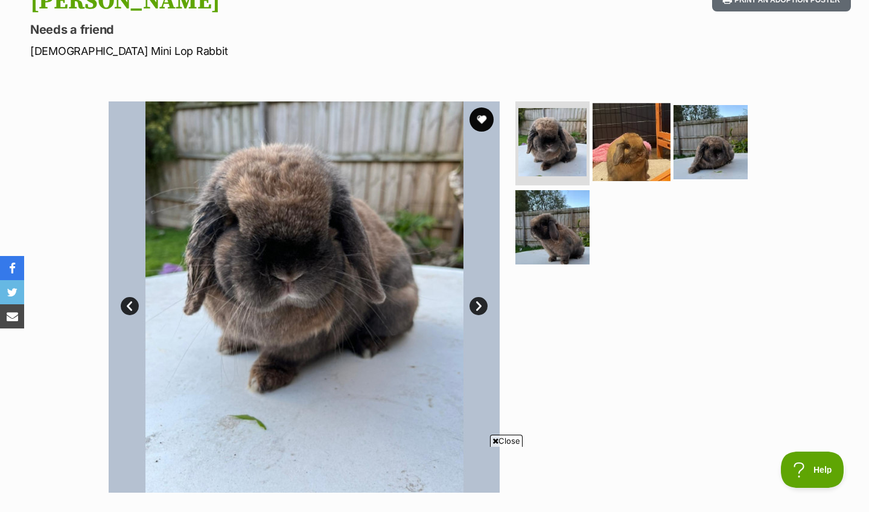
click at [626, 145] on img at bounding box center [632, 142] width 78 height 78
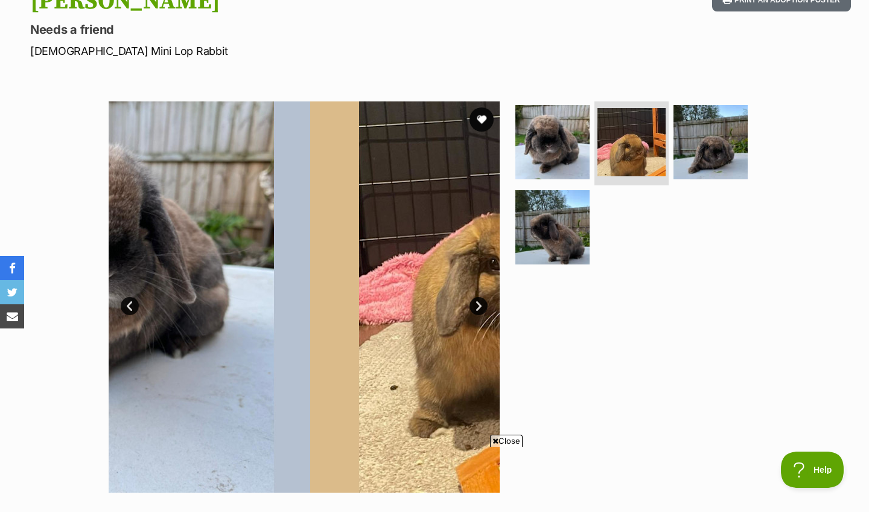
click at [480, 307] on link "Next" at bounding box center [479, 306] width 18 height 18
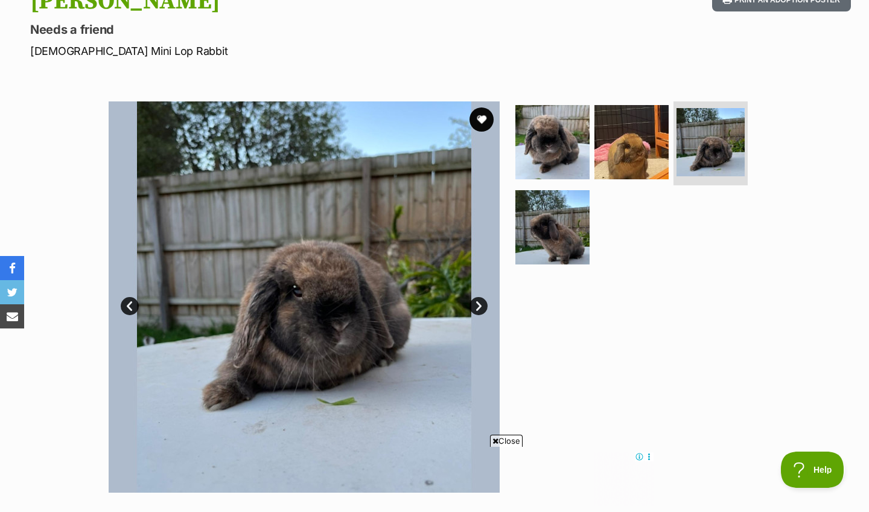
click at [128, 305] on link "Prev" at bounding box center [130, 306] width 18 height 18
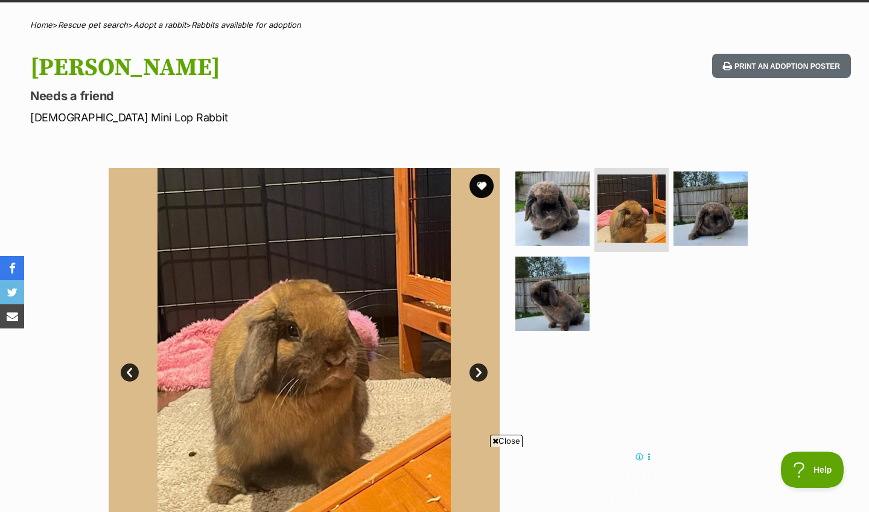
scroll to position [19, 0]
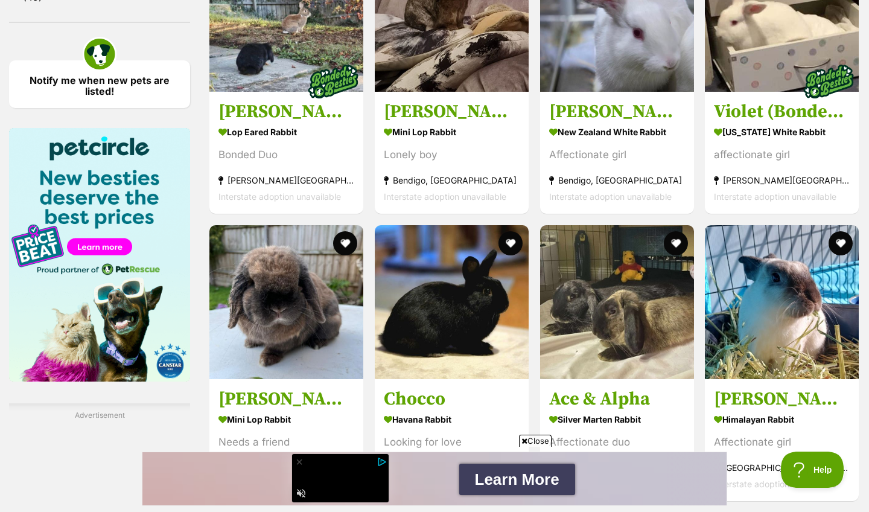
scroll to position [1942, 0]
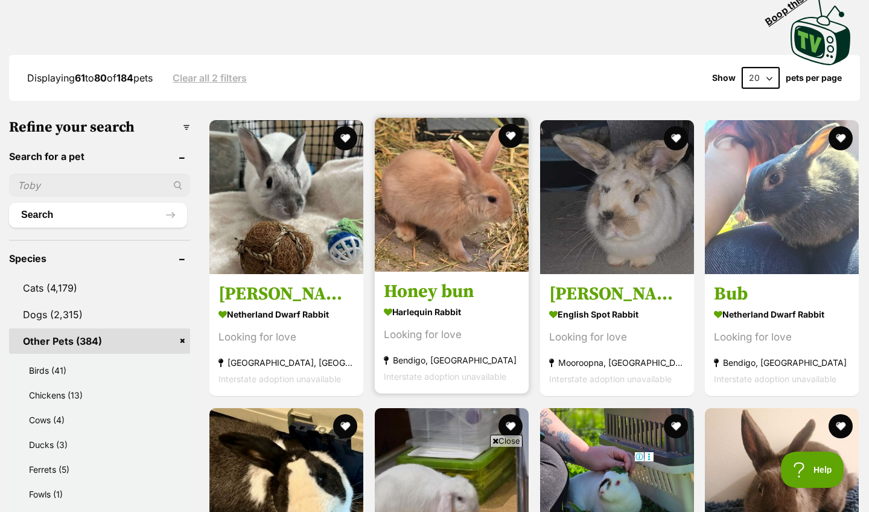
click at [450, 294] on h3 "Honey bun" at bounding box center [452, 292] width 136 height 23
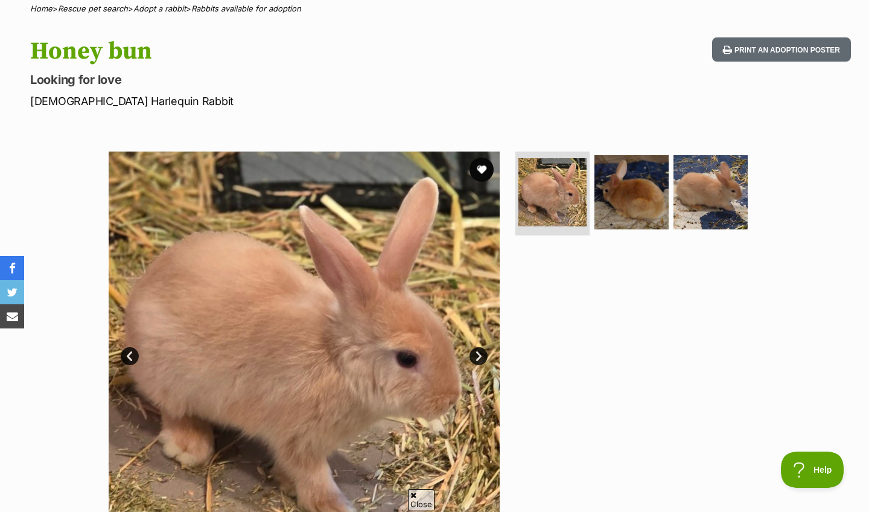
click at [477, 353] on link "Next" at bounding box center [479, 356] width 18 height 18
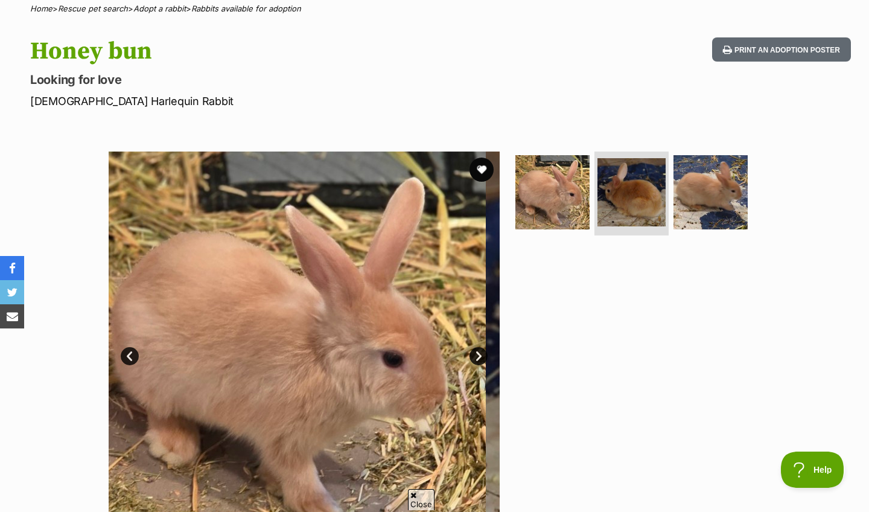
click at [477, 355] on link "Next" at bounding box center [479, 356] width 18 height 18
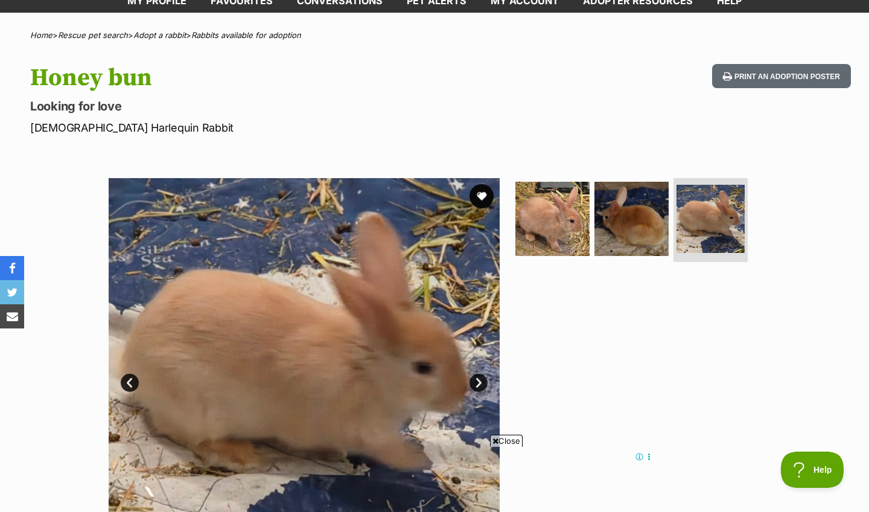
drag, startPoint x: 215, startPoint y: 152, endPoint x: 433, endPoint y: 130, distance: 219.0
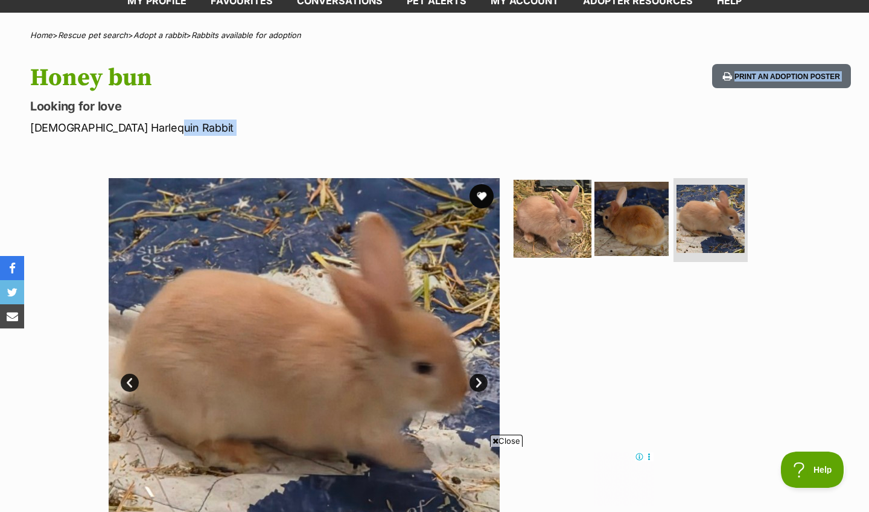
drag, startPoint x: 534, startPoint y: 237, endPoint x: 561, endPoint y: 243, distance: 28.3
click at [534, 237] on img at bounding box center [553, 218] width 78 height 78
drag, startPoint x: 561, startPoint y: 243, endPoint x: 598, endPoint y: 377, distance: 138.8
click at [561, 243] on img at bounding box center [552, 219] width 74 height 74
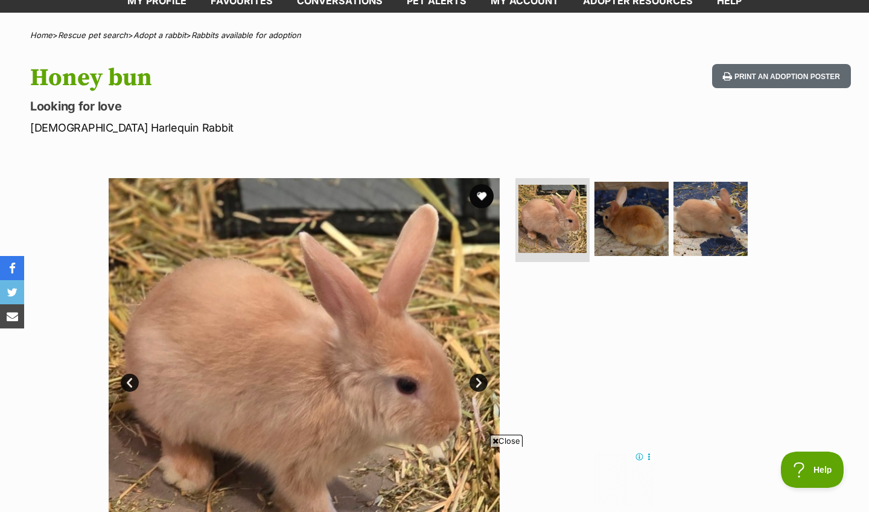
click at [602, 383] on div at bounding box center [636, 373] width 247 height 391
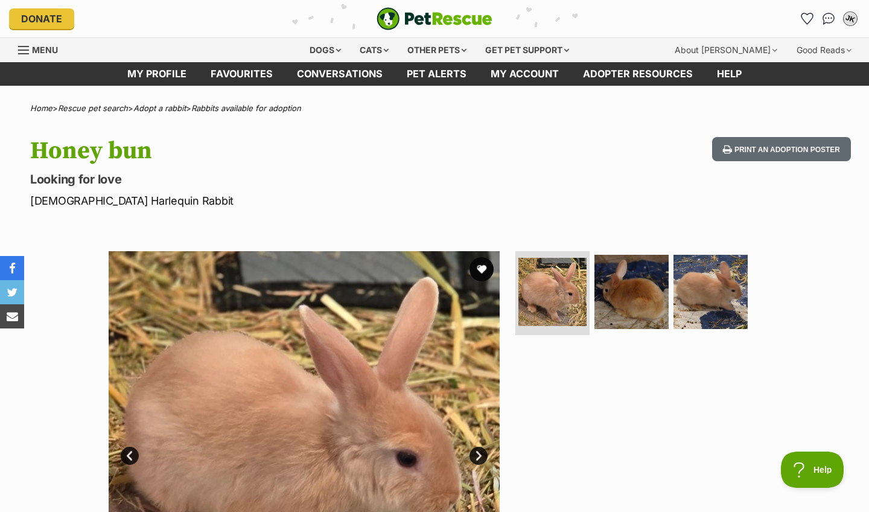
click at [844, 24] on button "JK" at bounding box center [850, 18] width 25 height 25
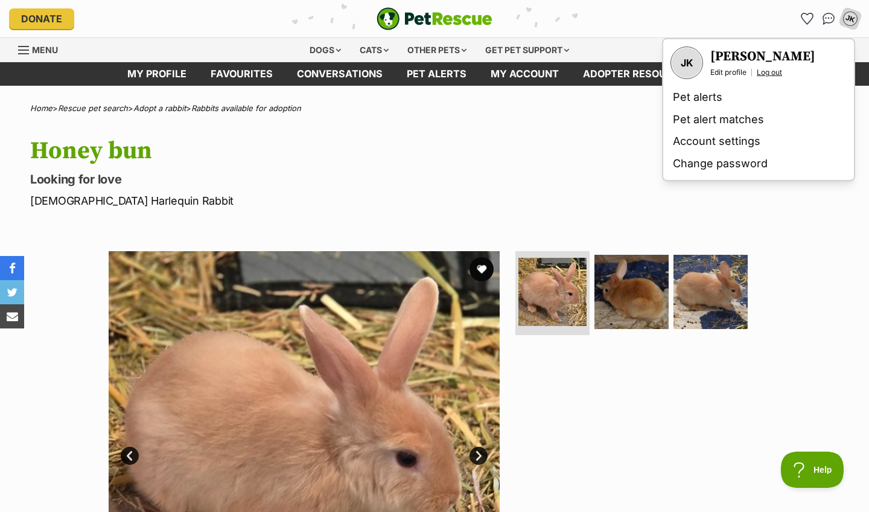
click at [779, 69] on link "Log out" at bounding box center [769, 73] width 25 height 10
